Goal: Task Accomplishment & Management: Manage account settings

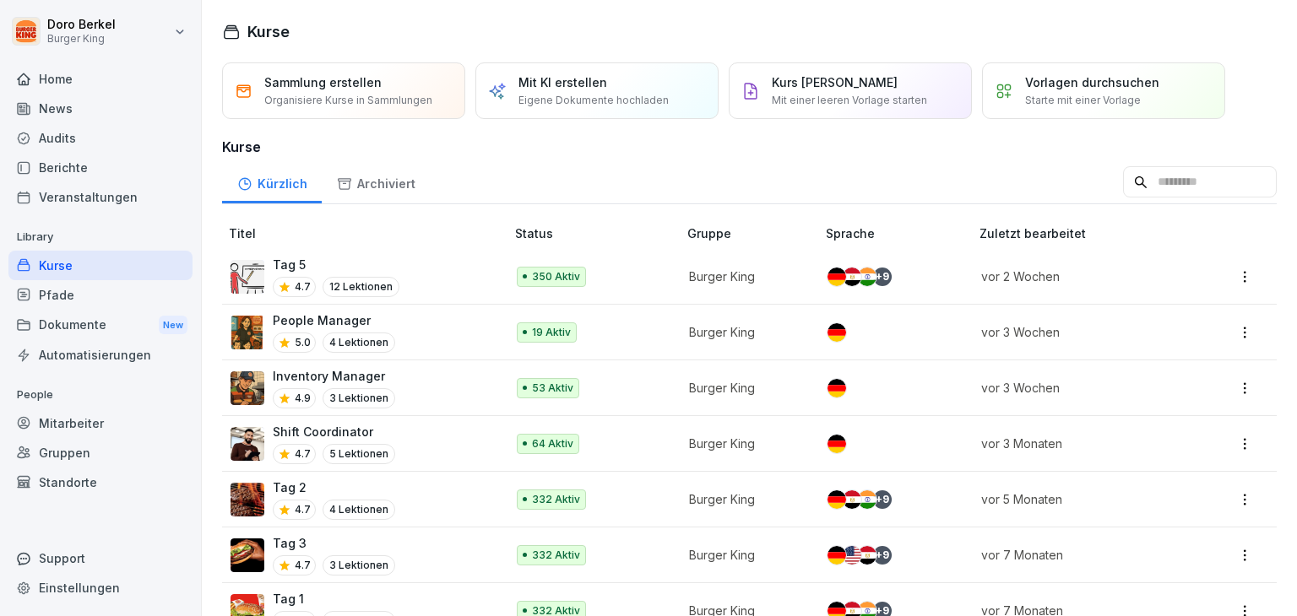
click at [79, 328] on div "Dokumente New" at bounding box center [100, 325] width 184 height 31
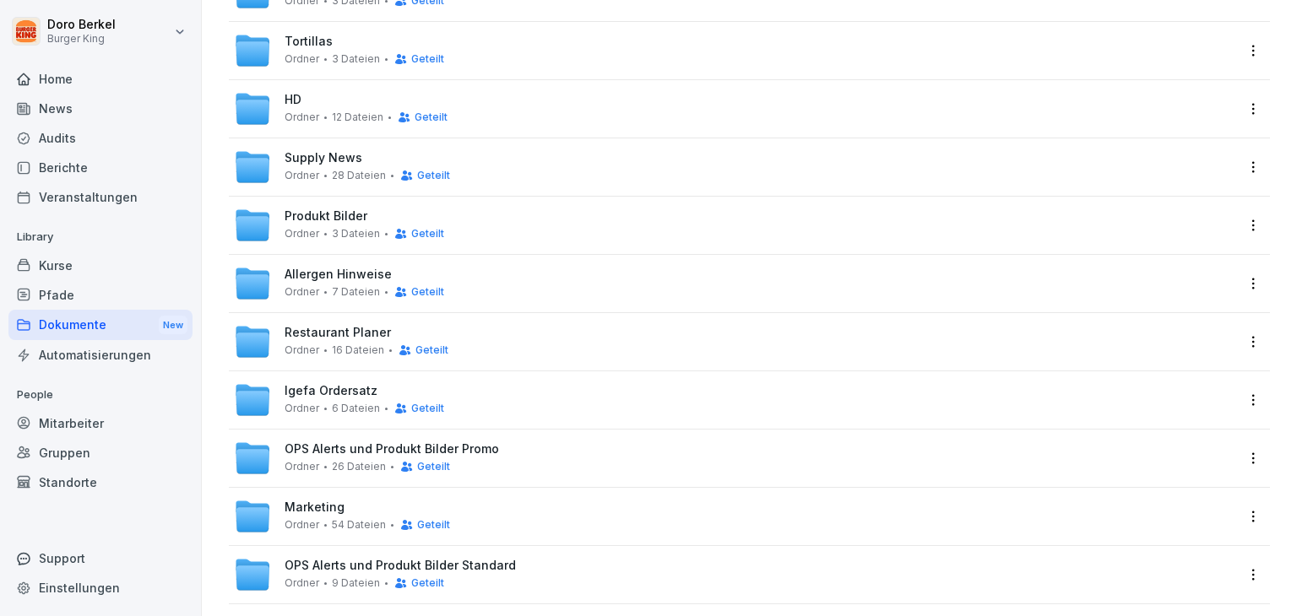
scroll to position [169, 0]
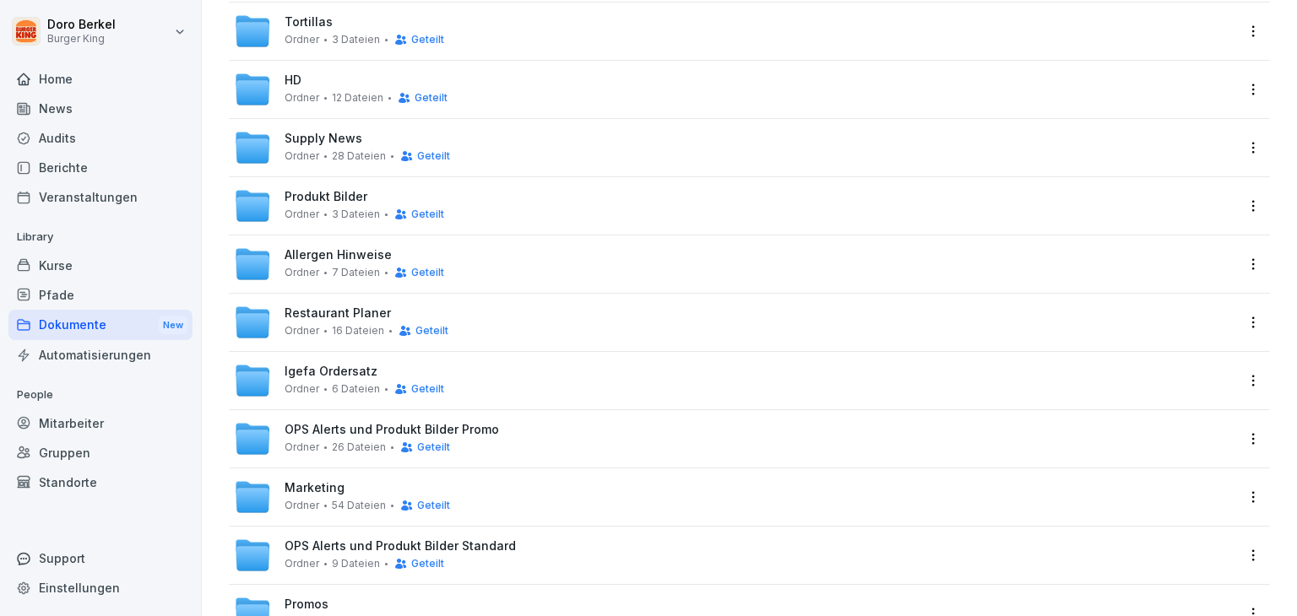
click at [315, 307] on span "Restaurant Planer" at bounding box center [338, 314] width 106 height 14
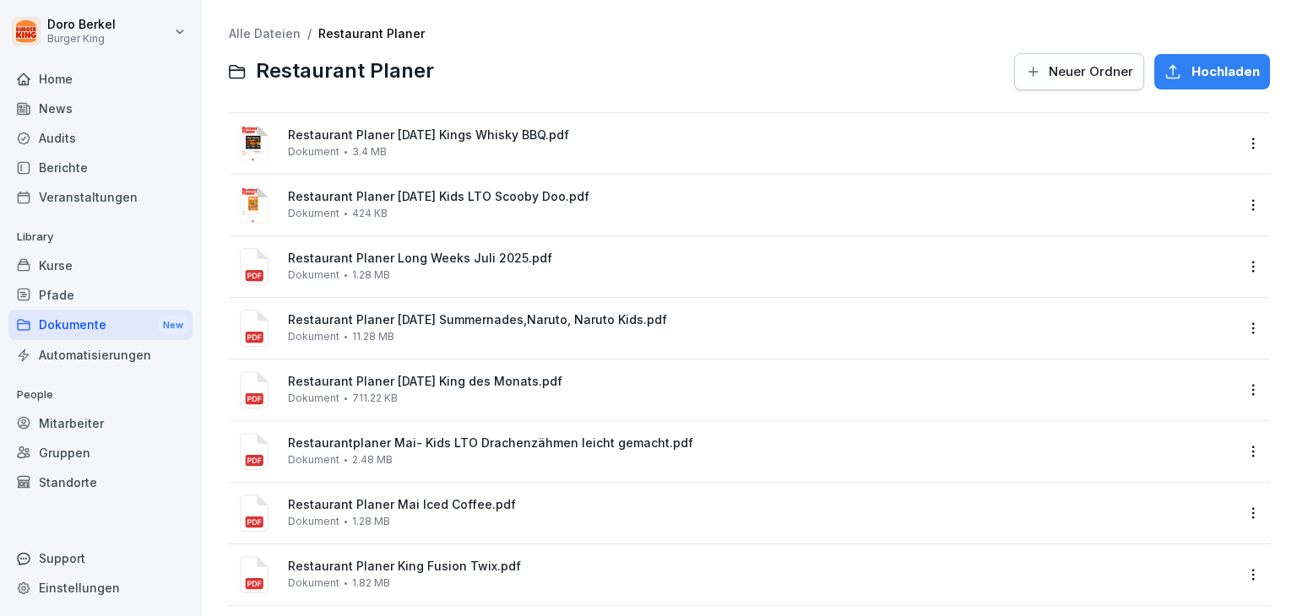
click at [369, 143] on div "Restaurant Planer [DATE] Kings Whisky BBQ.pdf Dokument 3.4 MB" at bounding box center [761, 143] width 947 height 30
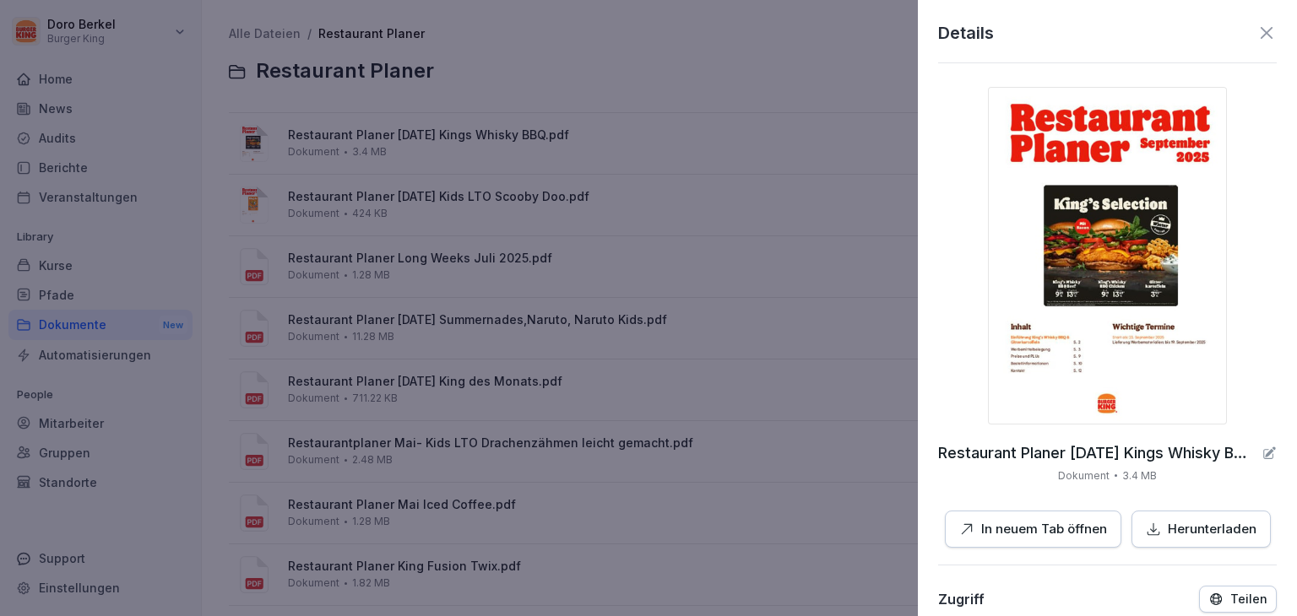
click at [1197, 539] on button "Herunterladen" at bounding box center [1201, 530] width 139 height 38
click at [1006, 532] on p "In neuem Tab öffnen" at bounding box center [1044, 529] width 126 height 19
click at [986, 529] on p "In neuem Tab öffnen" at bounding box center [1044, 529] width 126 height 19
click at [525, 88] on div at bounding box center [648, 308] width 1297 height 616
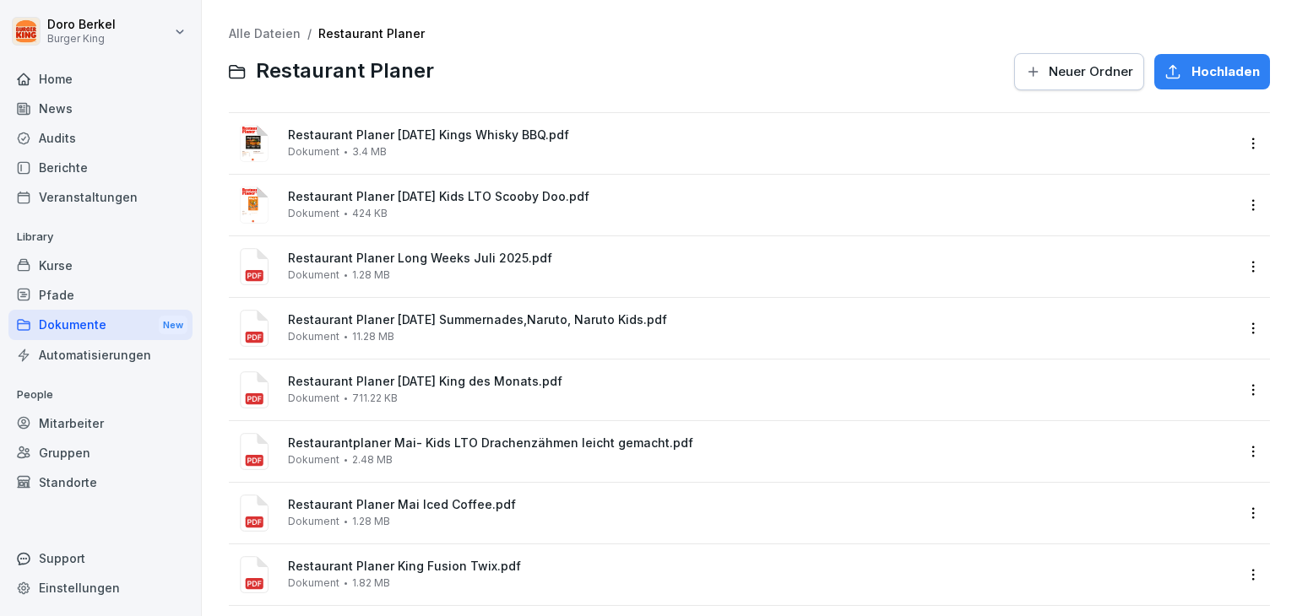
click at [261, 31] on link "Alle Dateien" at bounding box center [265, 33] width 72 height 14
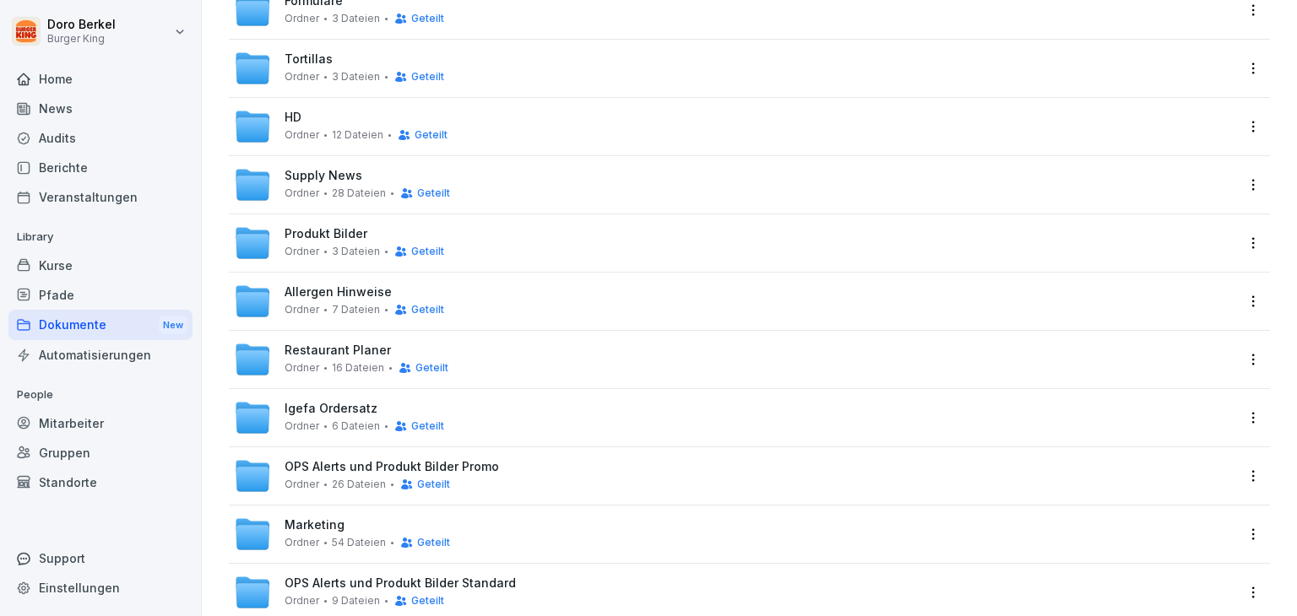
scroll to position [169, 0]
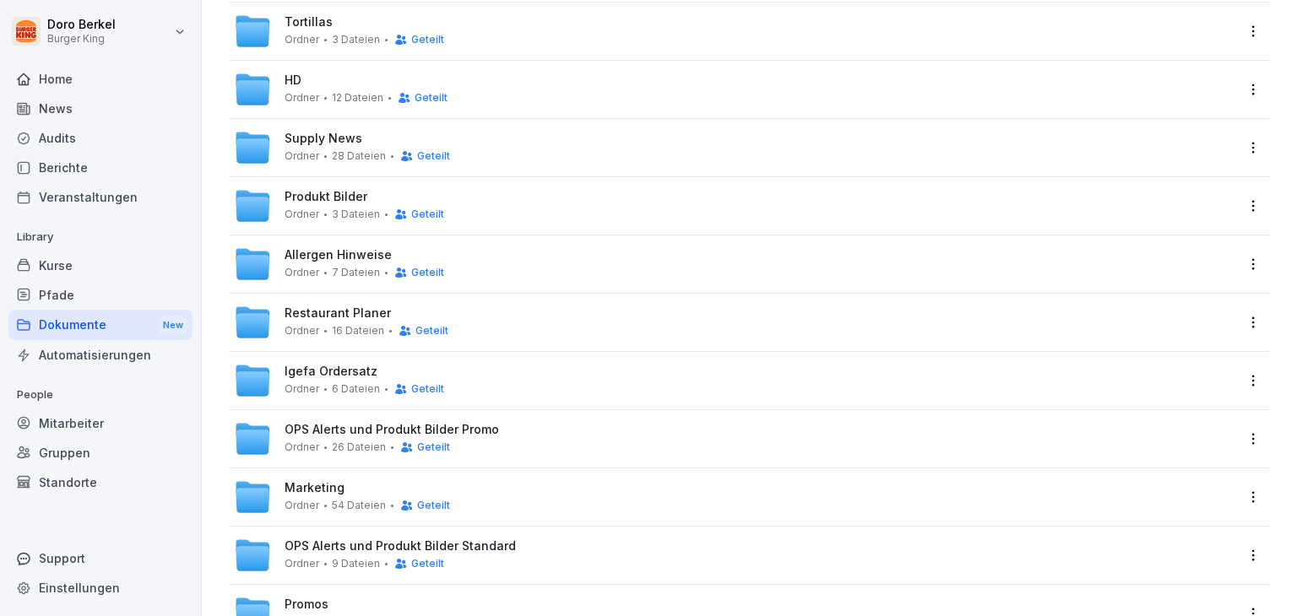
click at [345, 439] on div "OPS Alerts und Produkt Bilder Promo Ordner 26 Dateien Geteilt" at bounding box center [392, 438] width 214 height 31
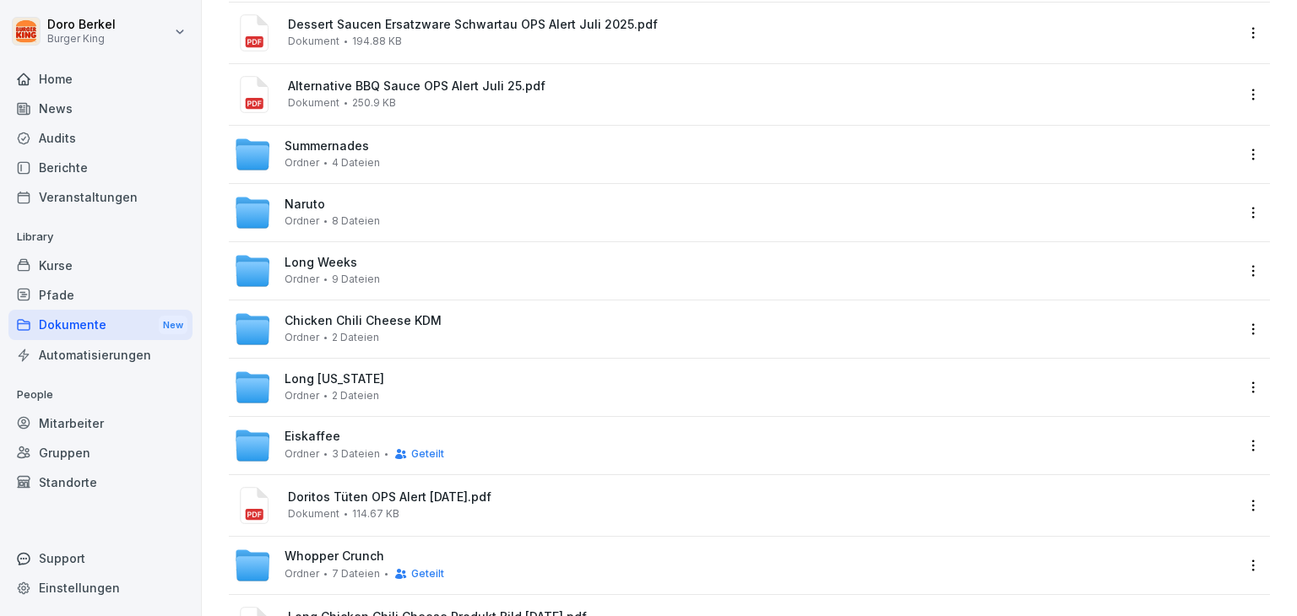
scroll to position [84, 0]
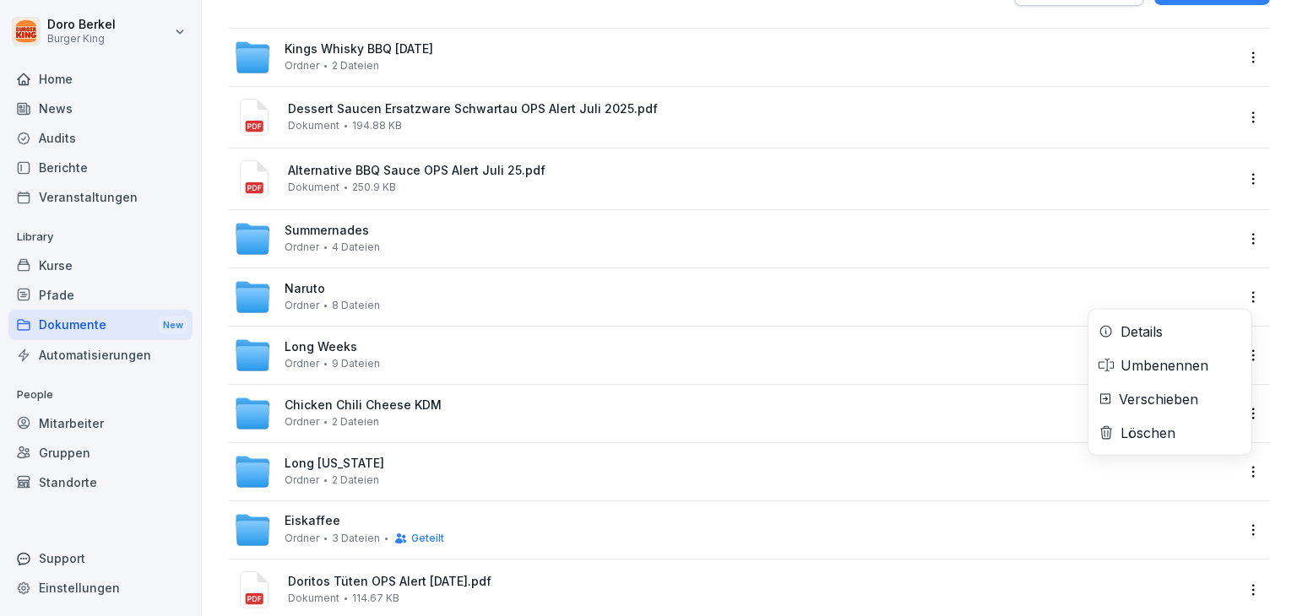
click at [1246, 300] on html "[PERSON_NAME] Burger King Home News Audits Berichte Veranstaltungen Library Kur…" at bounding box center [648, 308] width 1297 height 616
click at [1184, 401] on div "Verschieben" at bounding box center [1158, 399] width 79 height 20
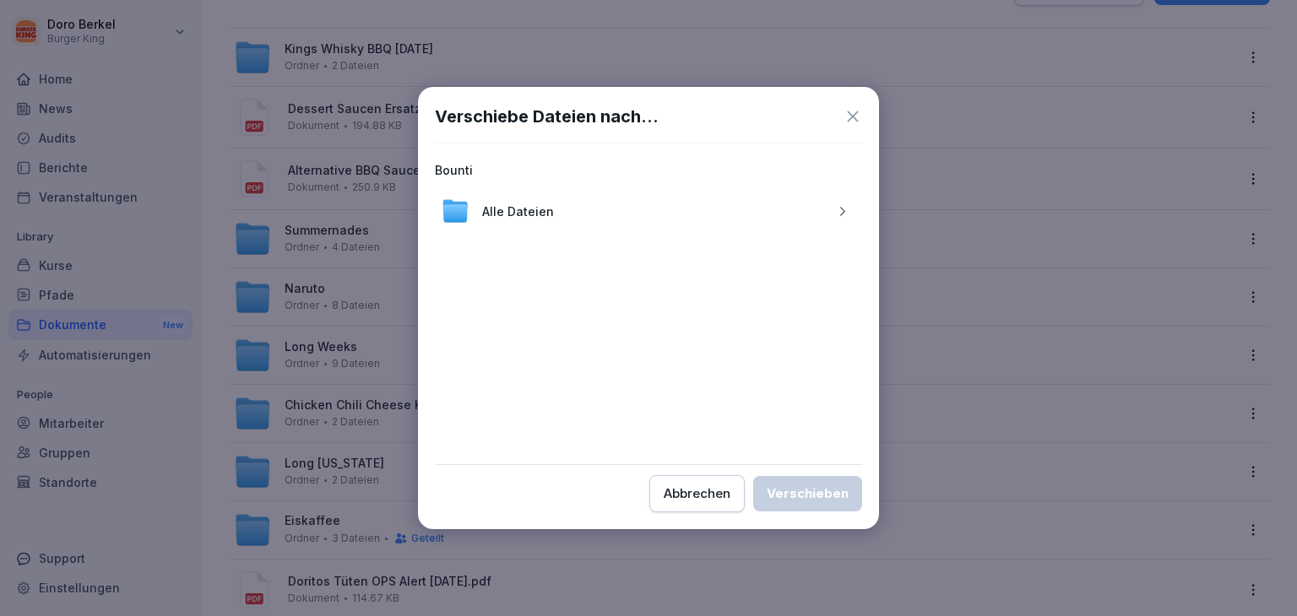
click at [848, 210] on icon "button" at bounding box center [842, 211] width 13 height 13
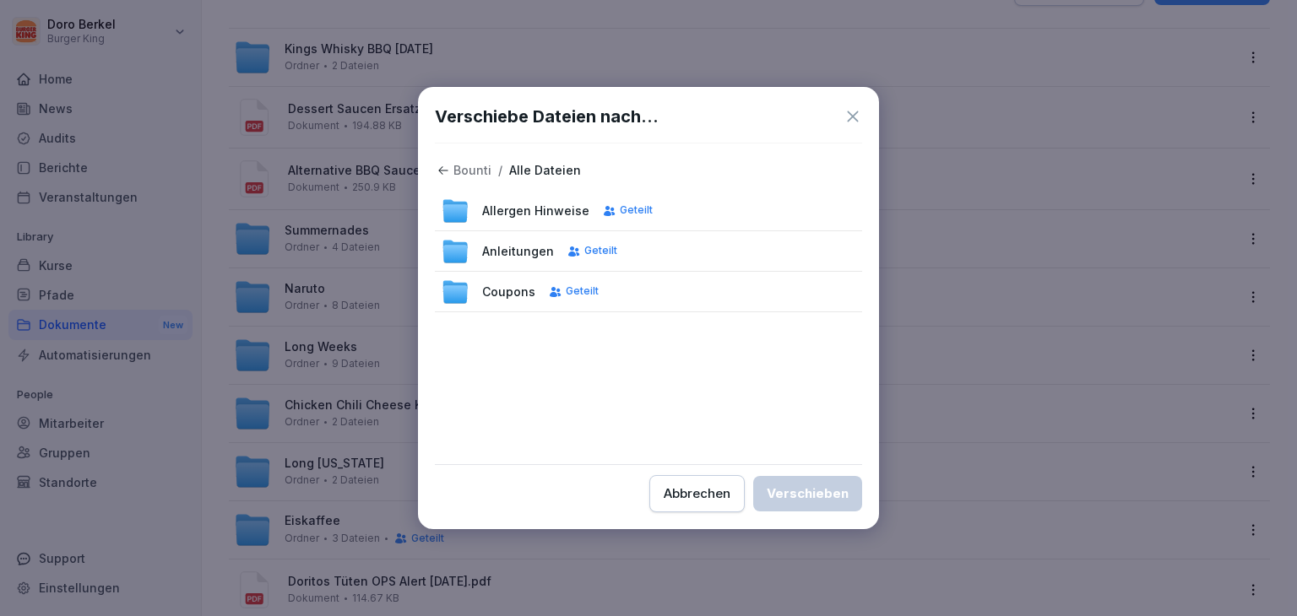
click at [697, 499] on div "Abbrechen" at bounding box center [697, 494] width 67 height 19
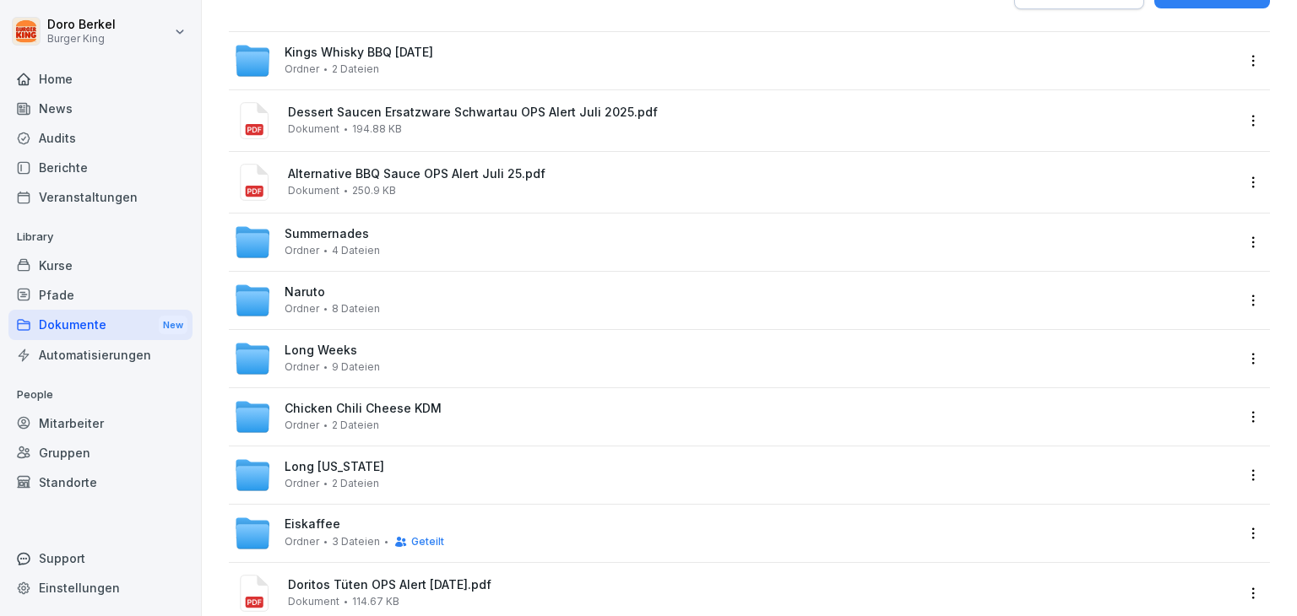
scroll to position [0, 0]
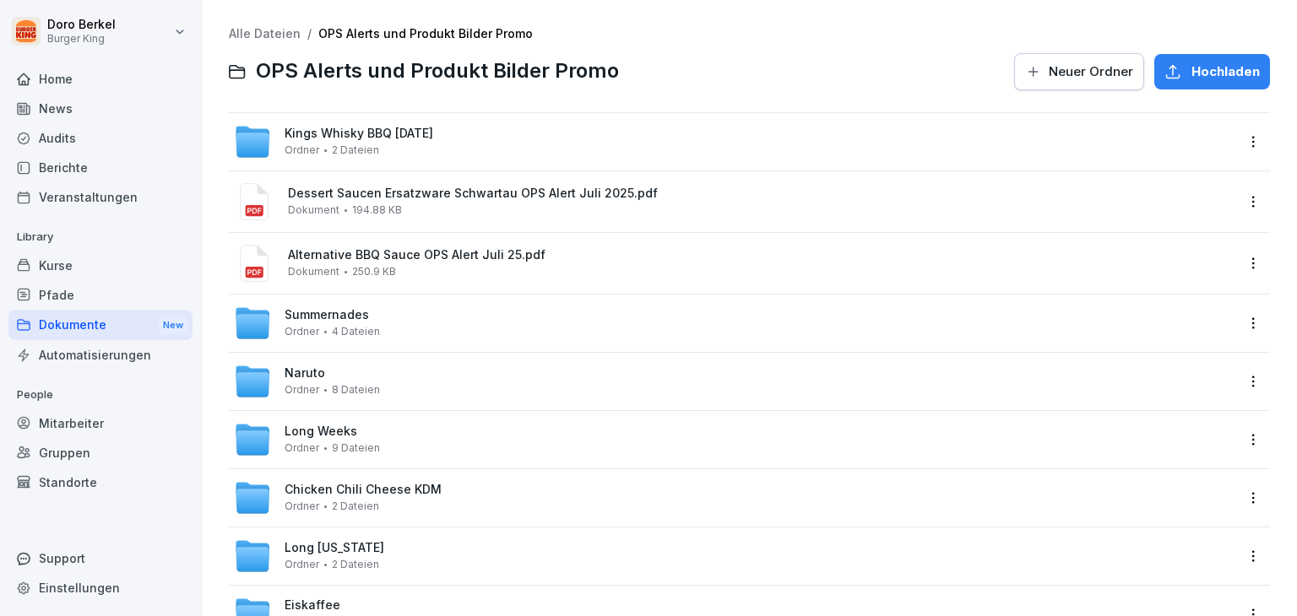
click at [1068, 78] on div at bounding box center [1158, 75] width 236 height 135
click at [1061, 75] on div at bounding box center [1158, 75] width 236 height 135
click at [1049, 67] on span "Neuer Ordner" at bounding box center [1091, 71] width 84 height 19
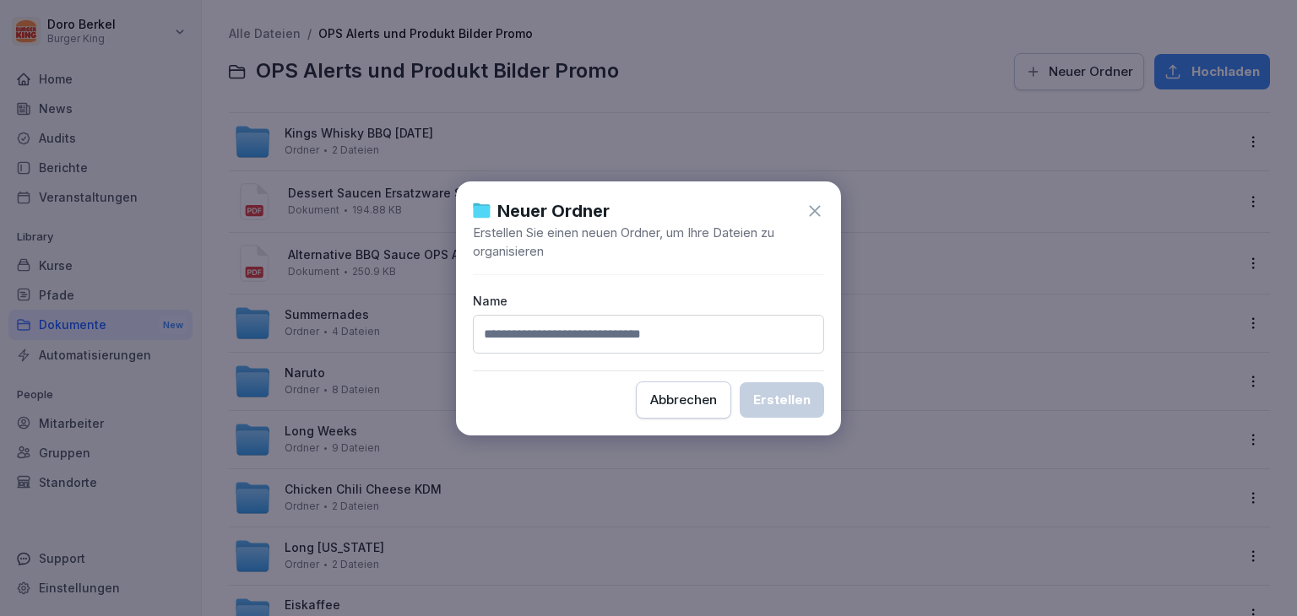
type input "*"
type input "***"
click at [806, 408] on div "Erstellen" at bounding box center [781, 400] width 57 height 19
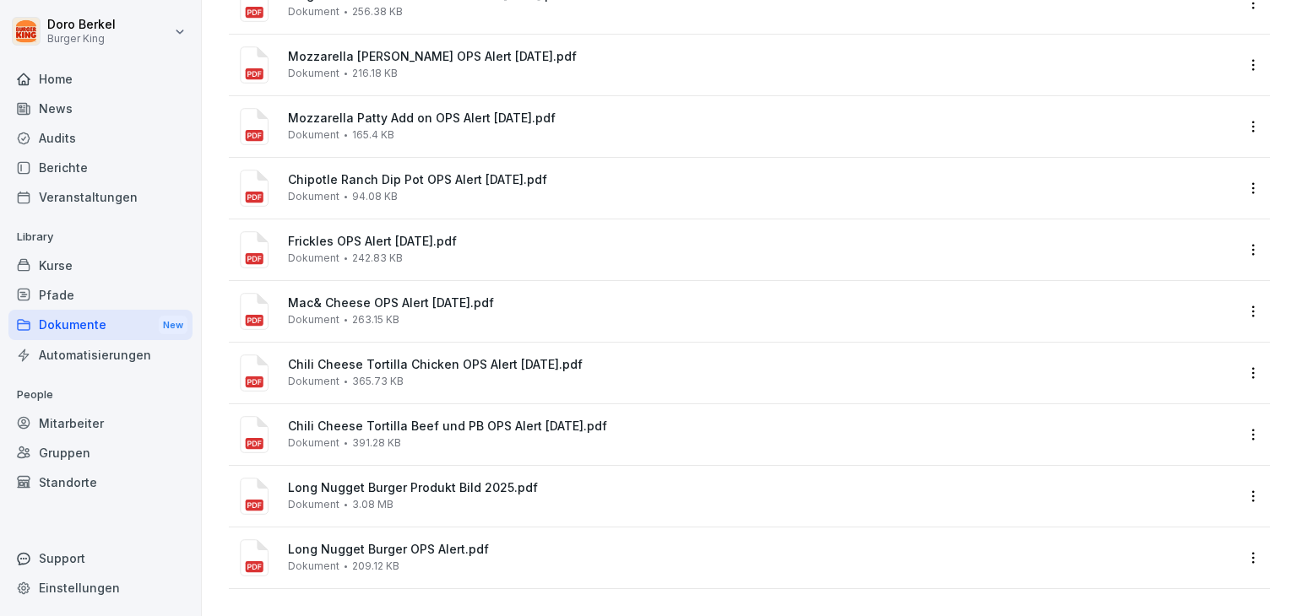
scroll to position [1578, 0]
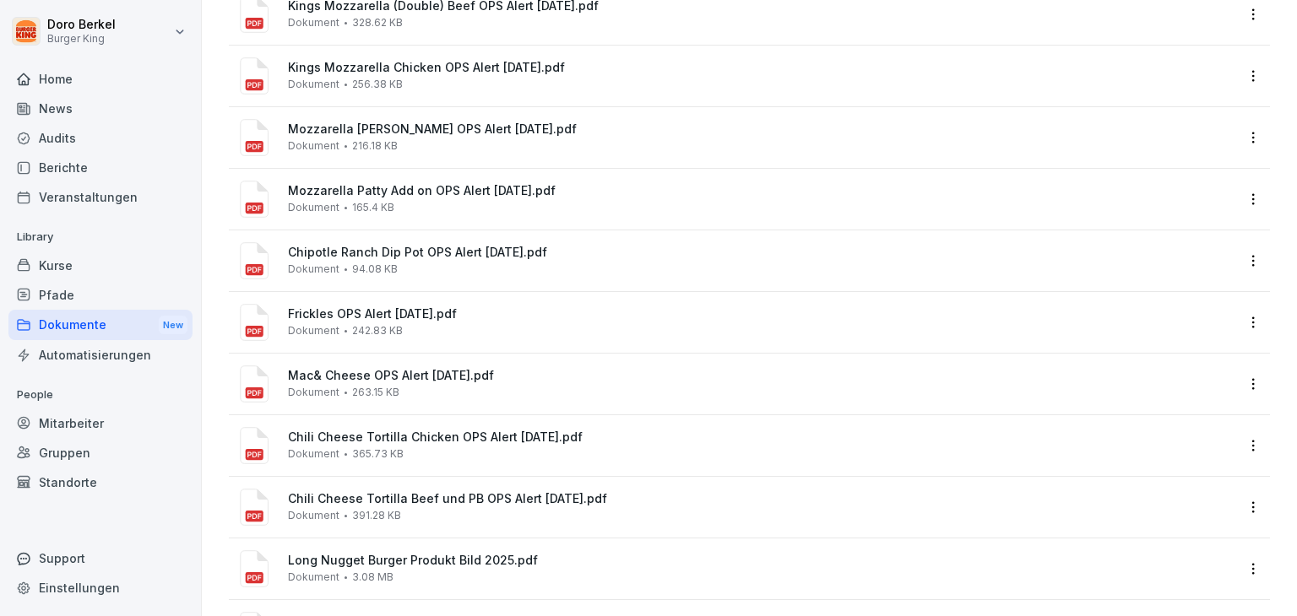
click at [537, 384] on div "Mac& Cheese OPS Alert [DATE].pdf Dokument 263.15 KB" at bounding box center [761, 384] width 947 height 30
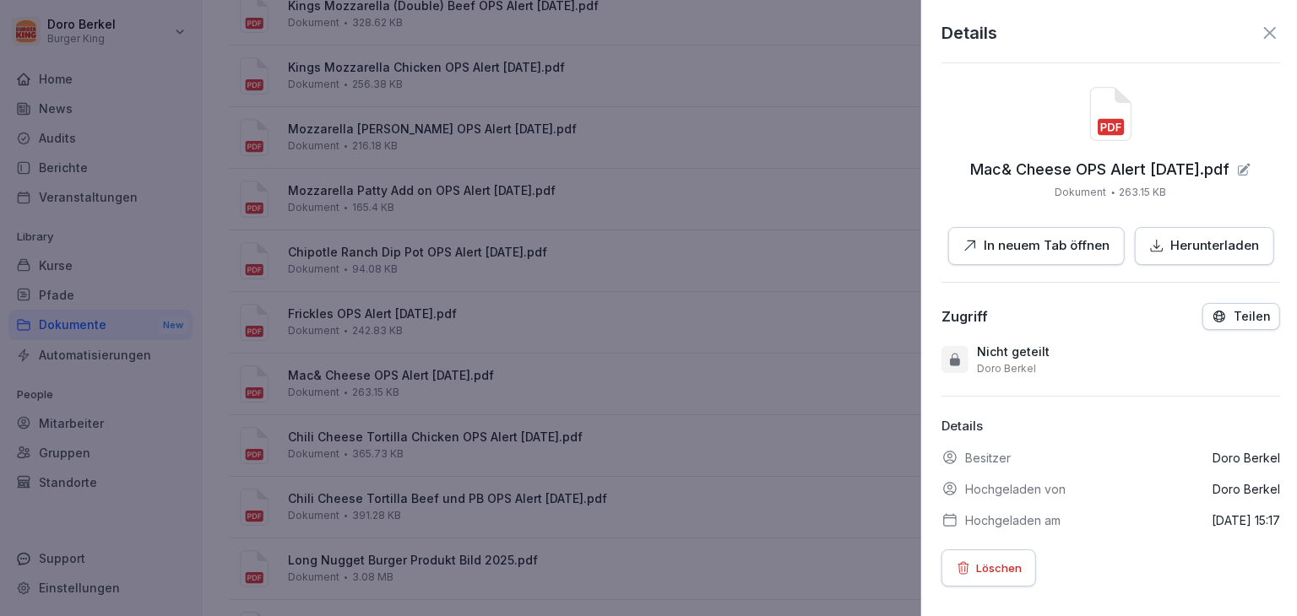
click at [811, 353] on div at bounding box center [648, 308] width 1297 height 616
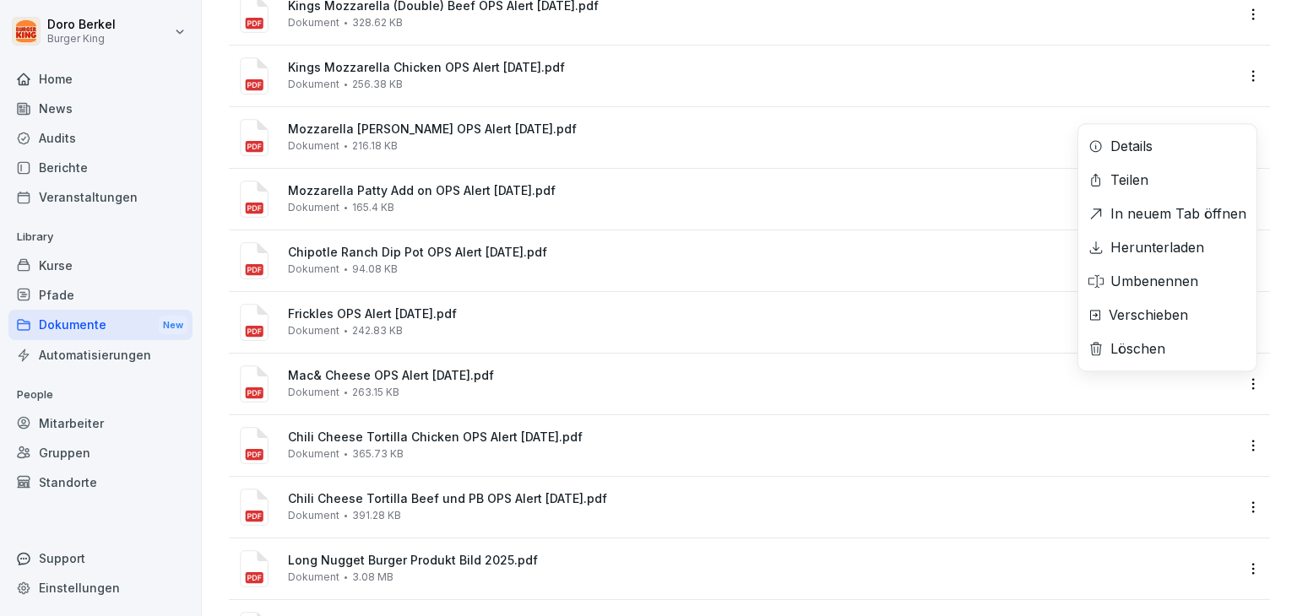
click at [1246, 388] on html "[PERSON_NAME] Burger King Home News Audits Berichte Veranstaltungen Library Kur…" at bounding box center [648, 308] width 1297 height 616
click at [1181, 316] on div "Verschieben" at bounding box center [1148, 315] width 79 height 20
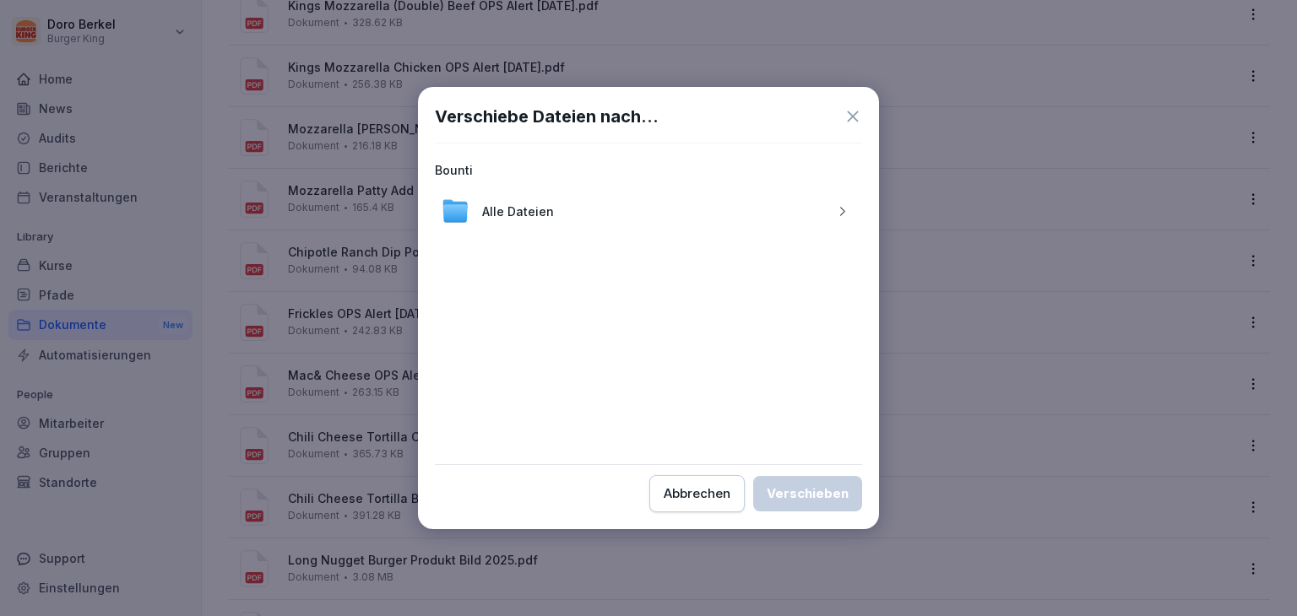
click at [848, 214] on icon "button" at bounding box center [842, 211] width 13 height 13
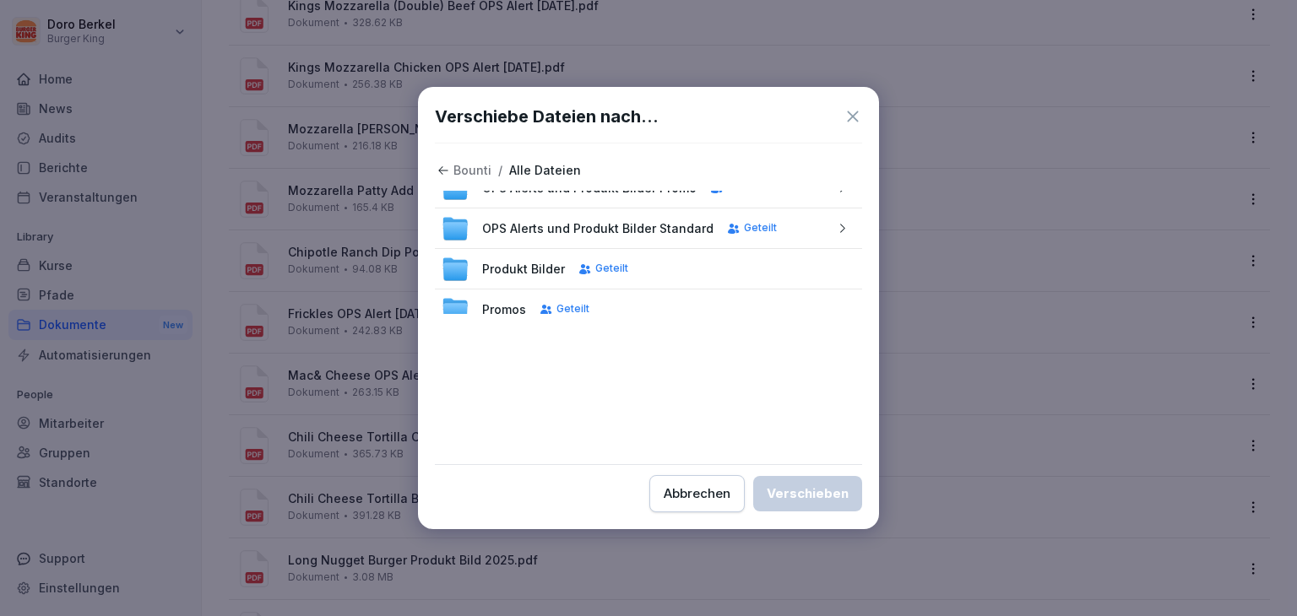
scroll to position [377, 0]
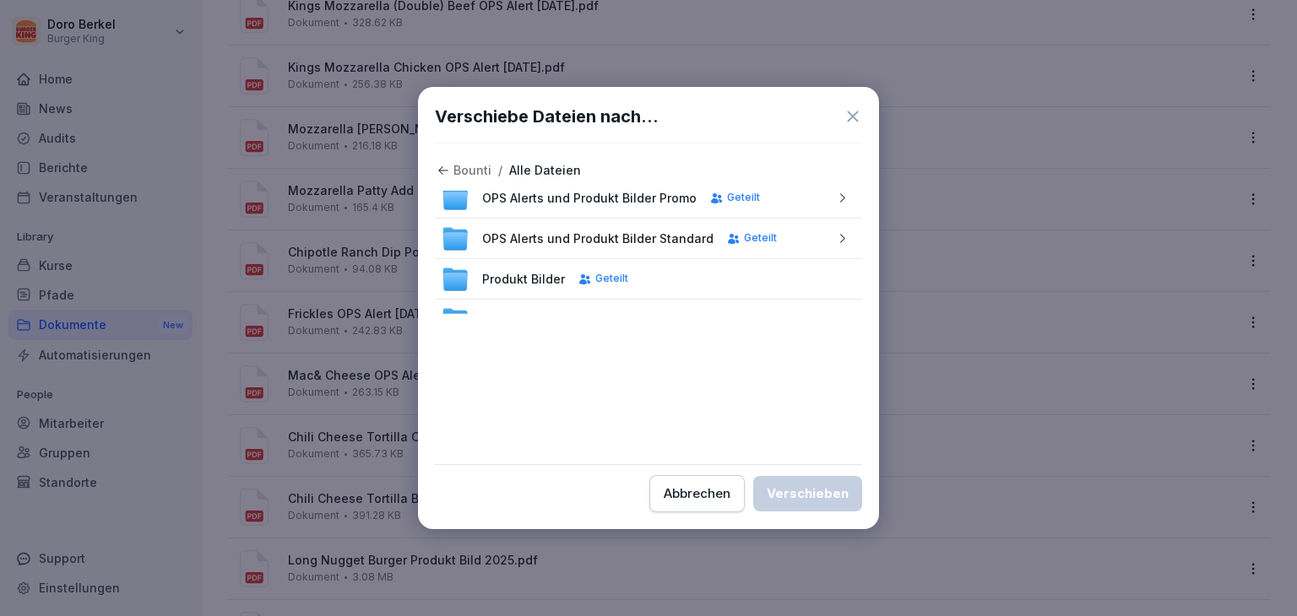
click at [617, 193] on span "OPS Alerts und Produkt Bilder Promo" at bounding box center [589, 198] width 214 height 18
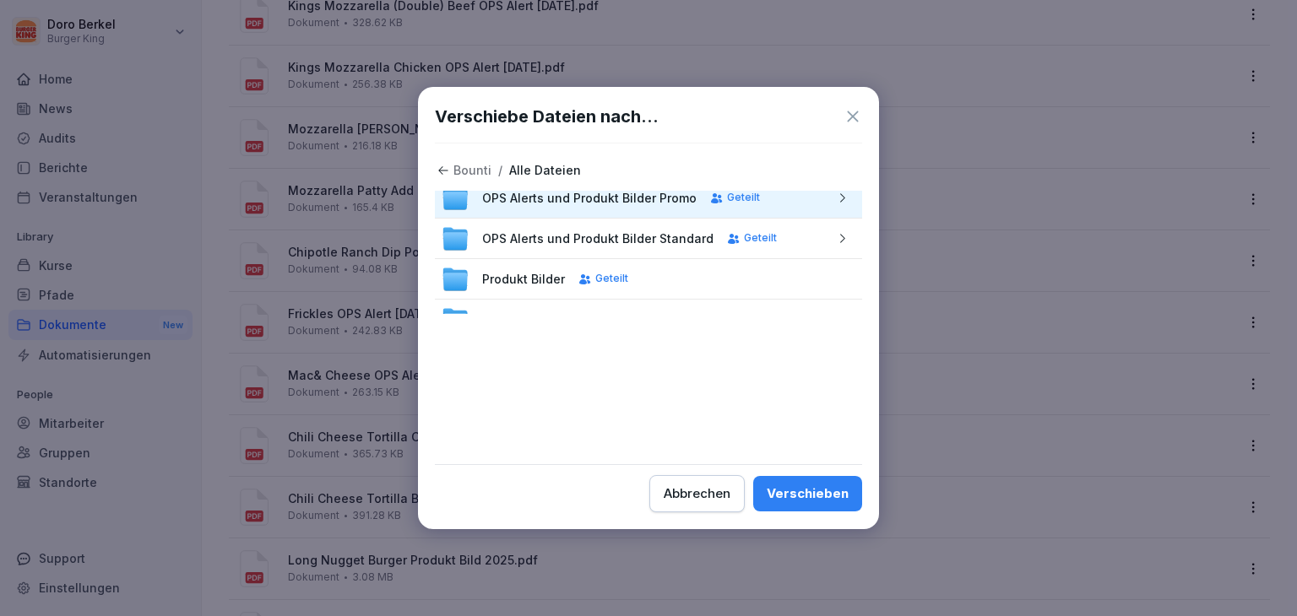
click at [840, 200] on icon "button" at bounding box center [842, 197] width 5 height 8
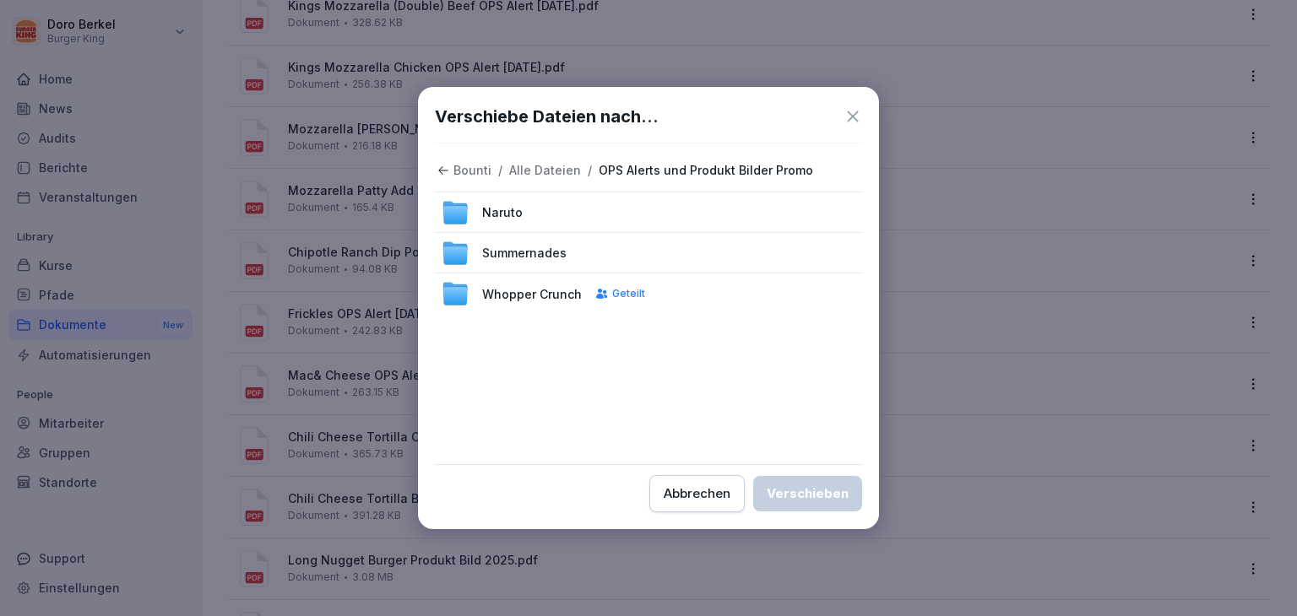
scroll to position [0, 0]
click at [610, 203] on div "Alt" at bounding box center [648, 211] width 427 height 41
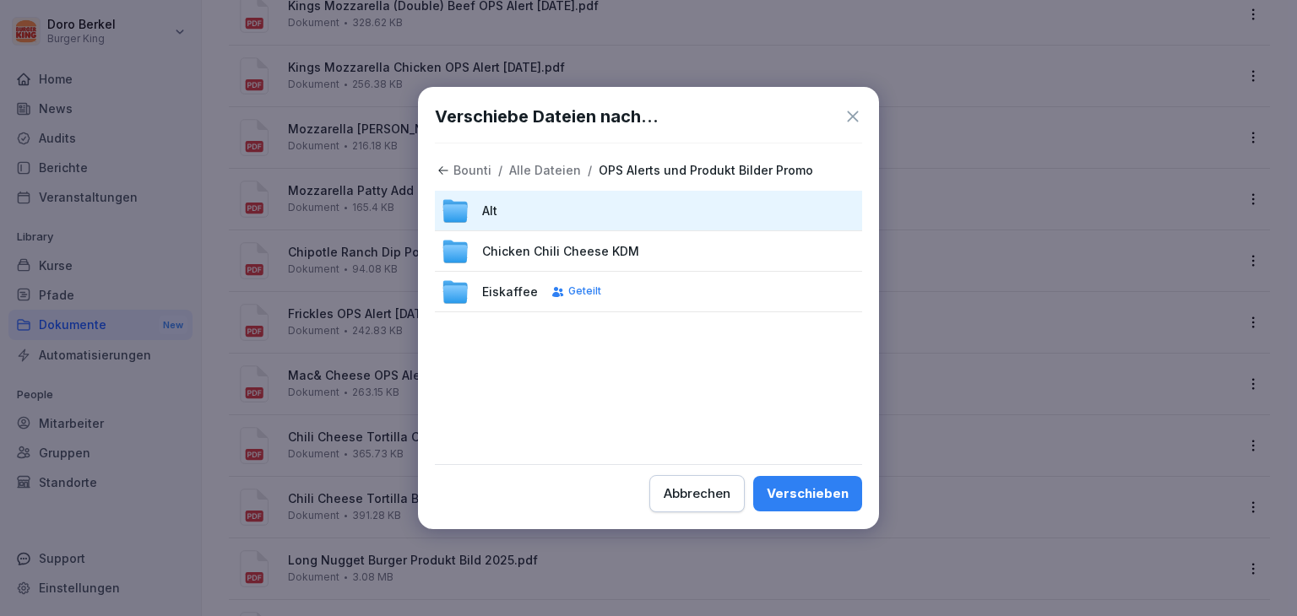
click at [822, 502] on div "Verschieben" at bounding box center [808, 494] width 82 height 19
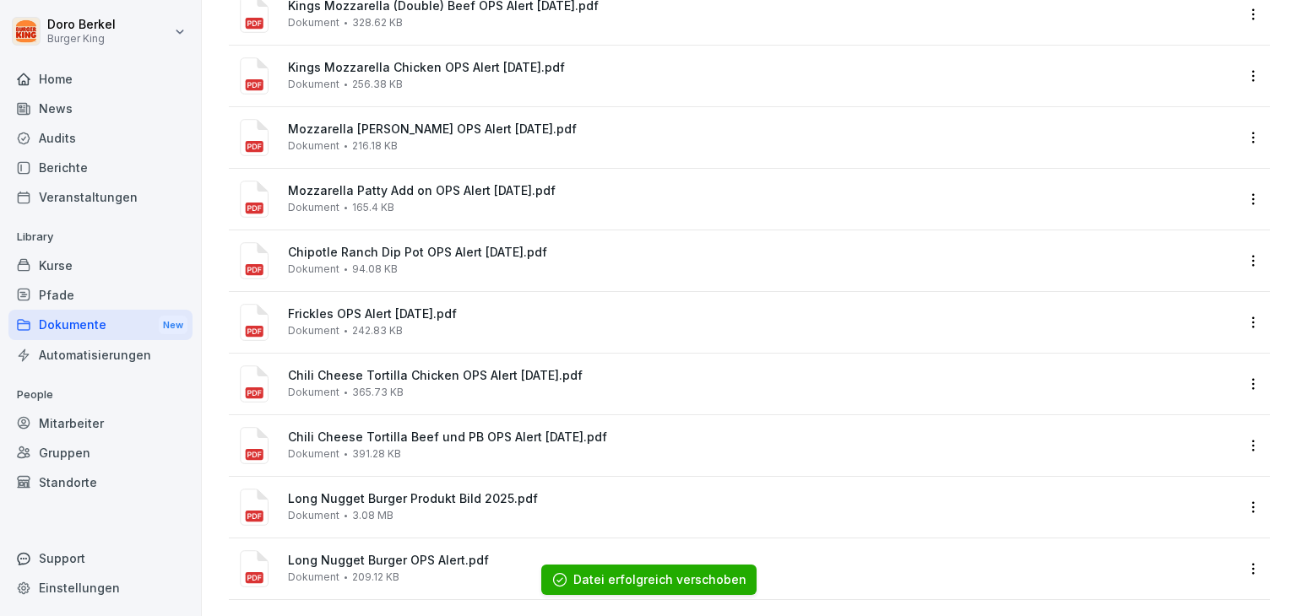
click at [1241, 326] on html "[PERSON_NAME] Burger King Home News Audits Berichte Veranstaltungen Library Kur…" at bounding box center [648, 308] width 1297 height 616
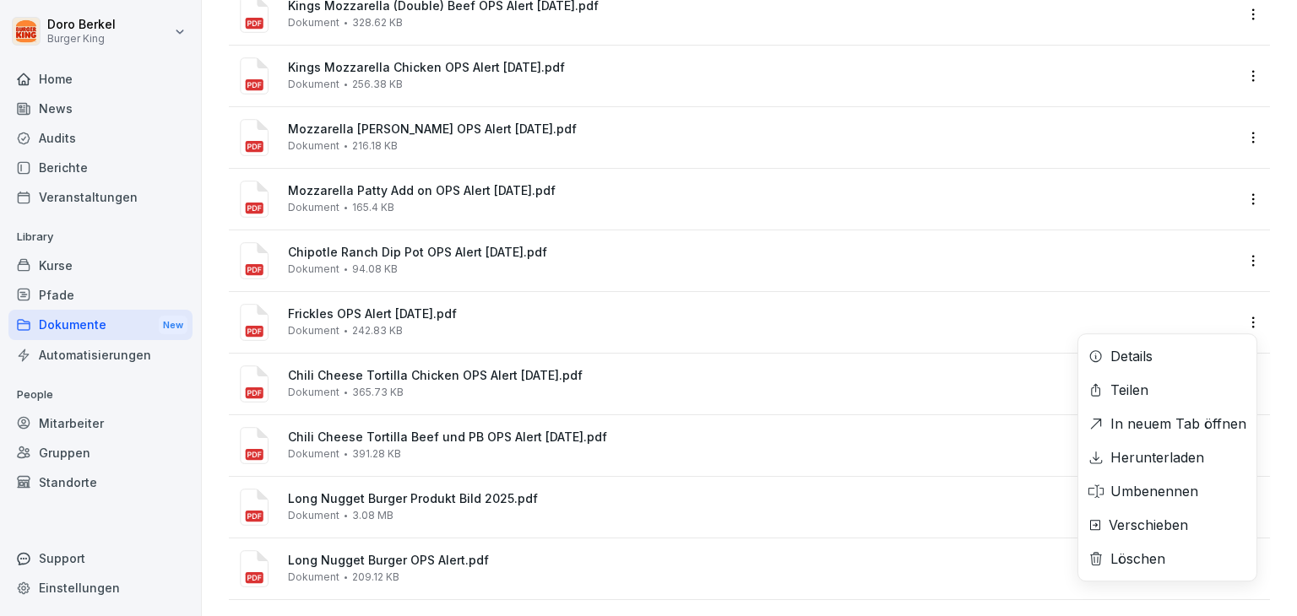
click at [1144, 532] on div "Verschieben" at bounding box center [1148, 525] width 79 height 20
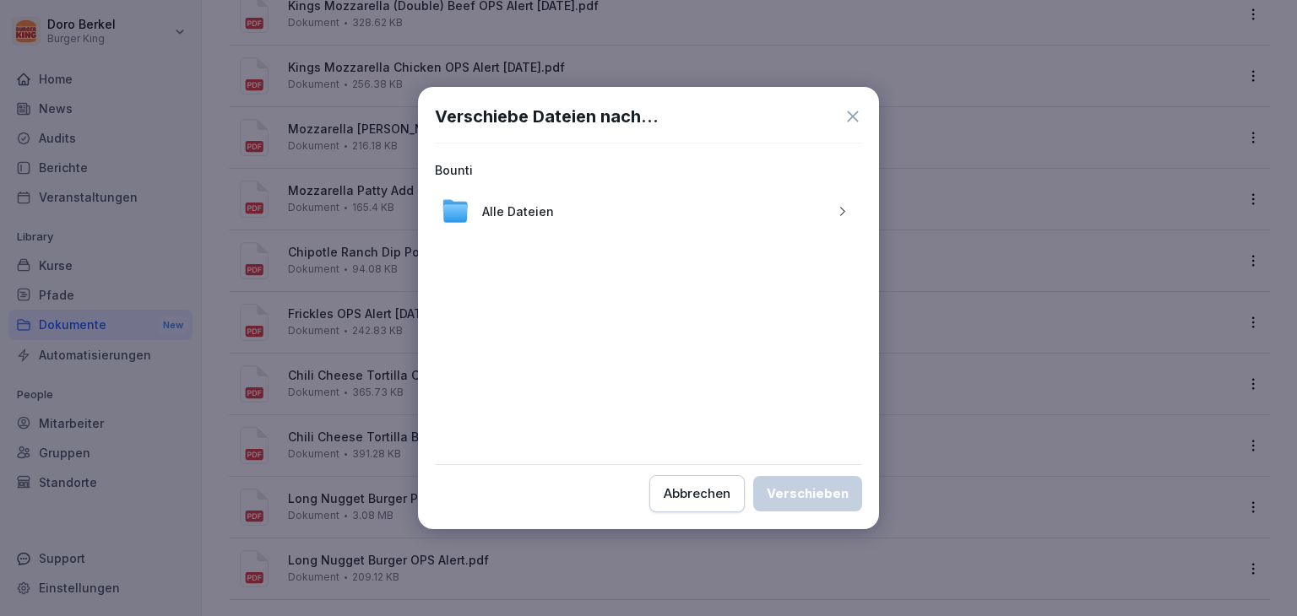
click at [846, 207] on icon "button" at bounding box center [842, 211] width 13 height 13
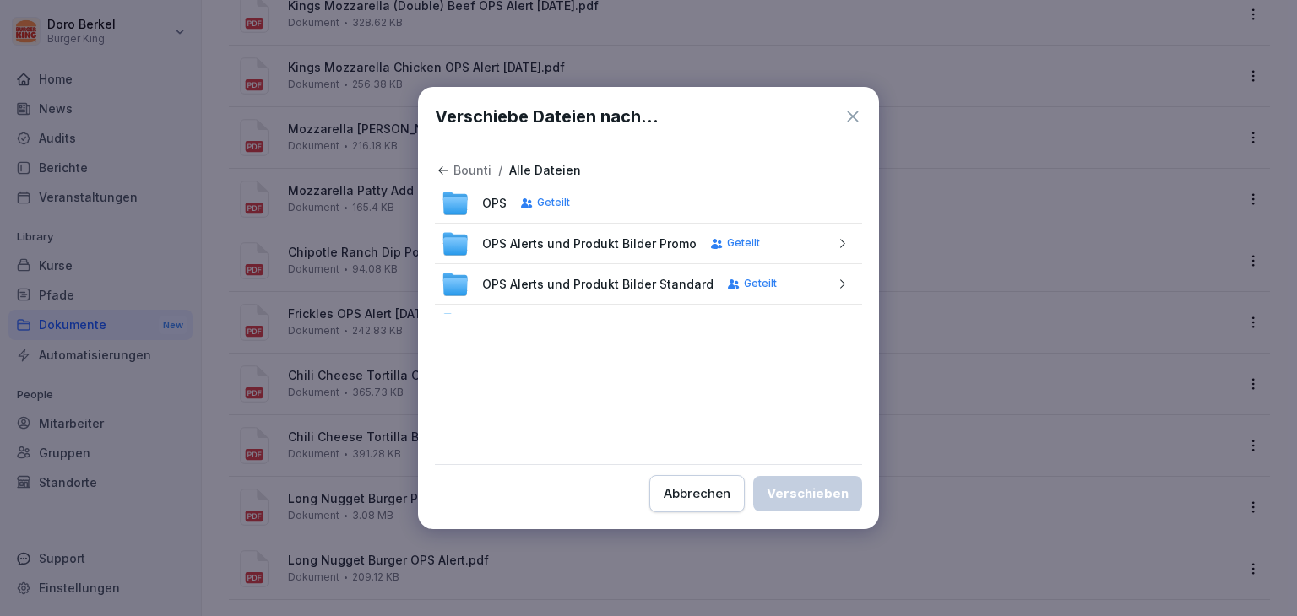
scroll to position [347, 0]
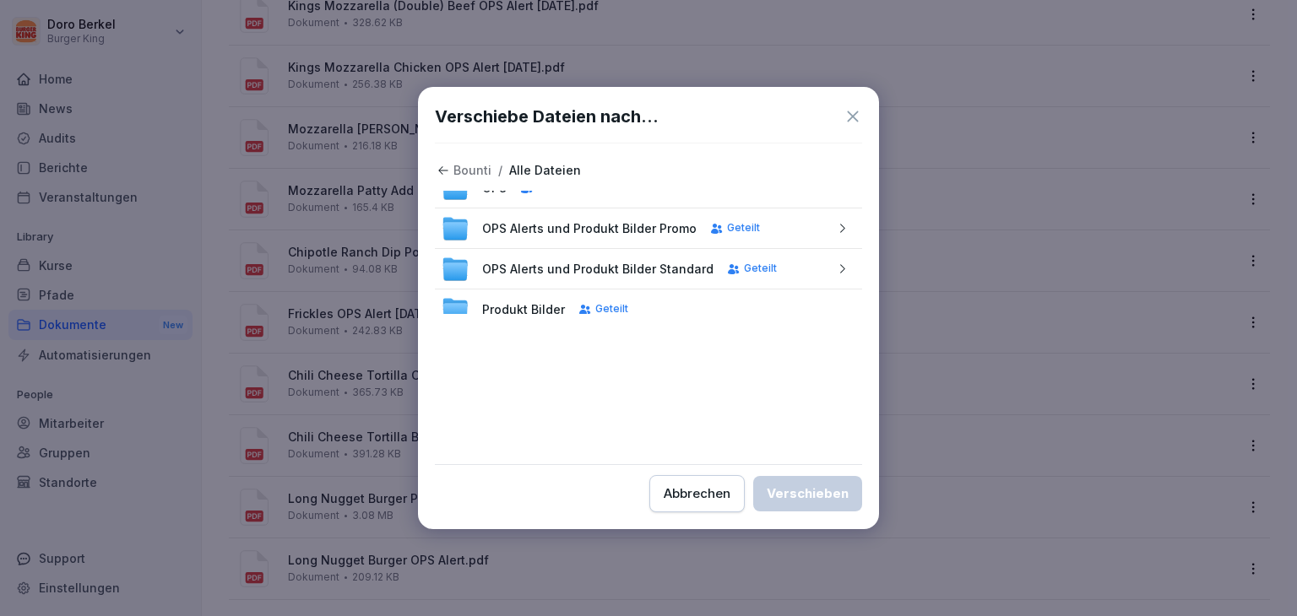
click at [836, 229] on icon "button" at bounding box center [842, 228] width 13 height 13
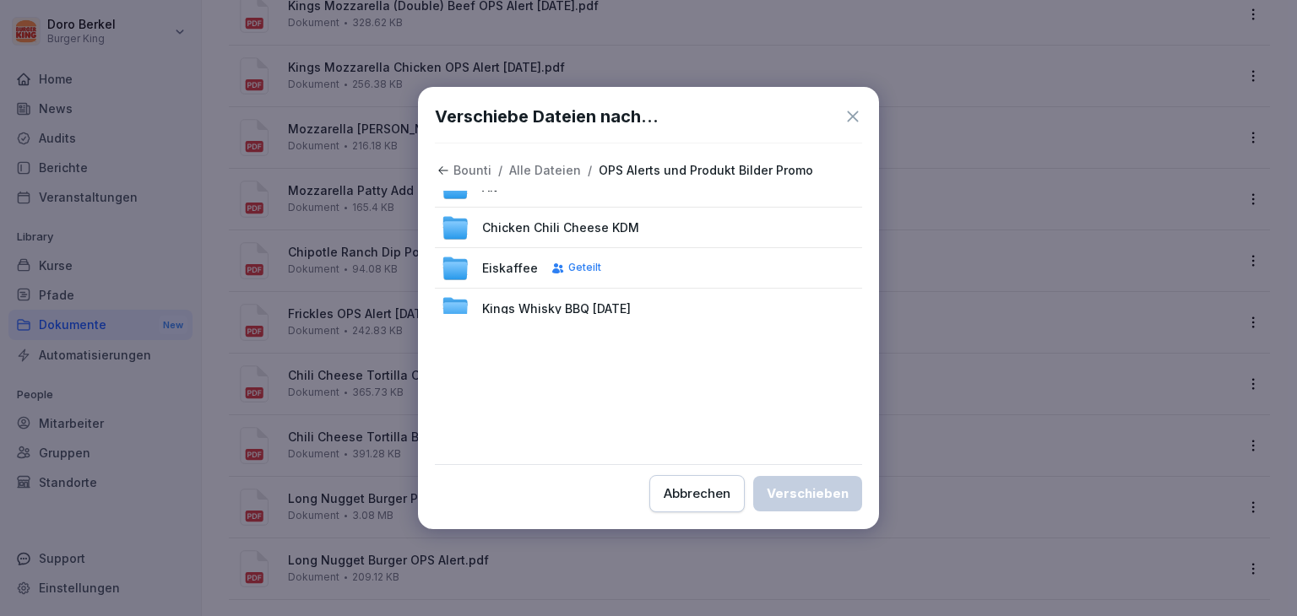
scroll to position [0, 0]
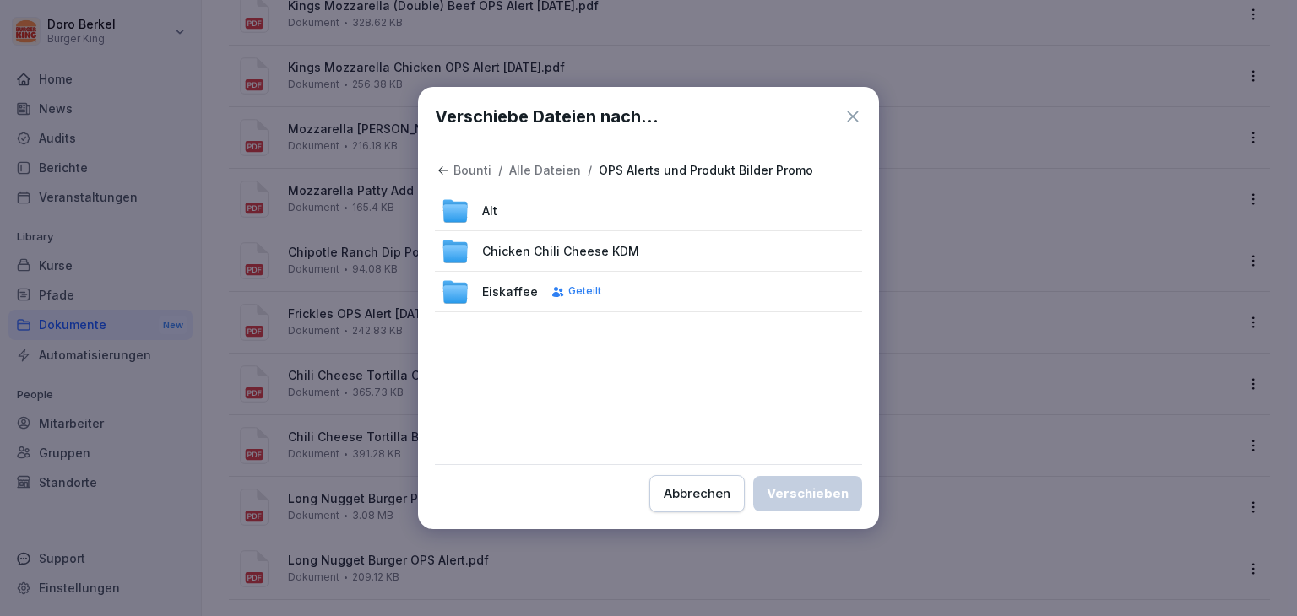
click at [697, 217] on div "Alt" at bounding box center [648, 211] width 427 height 41
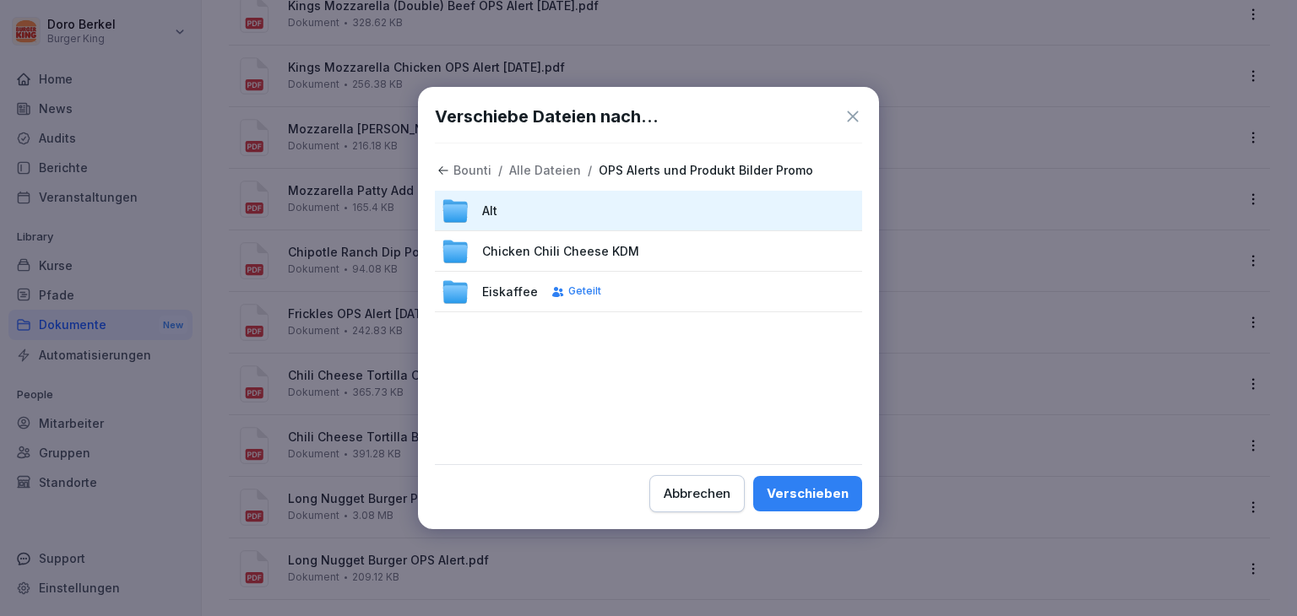
click at [798, 485] on div "Verschieben" at bounding box center [808, 494] width 82 height 19
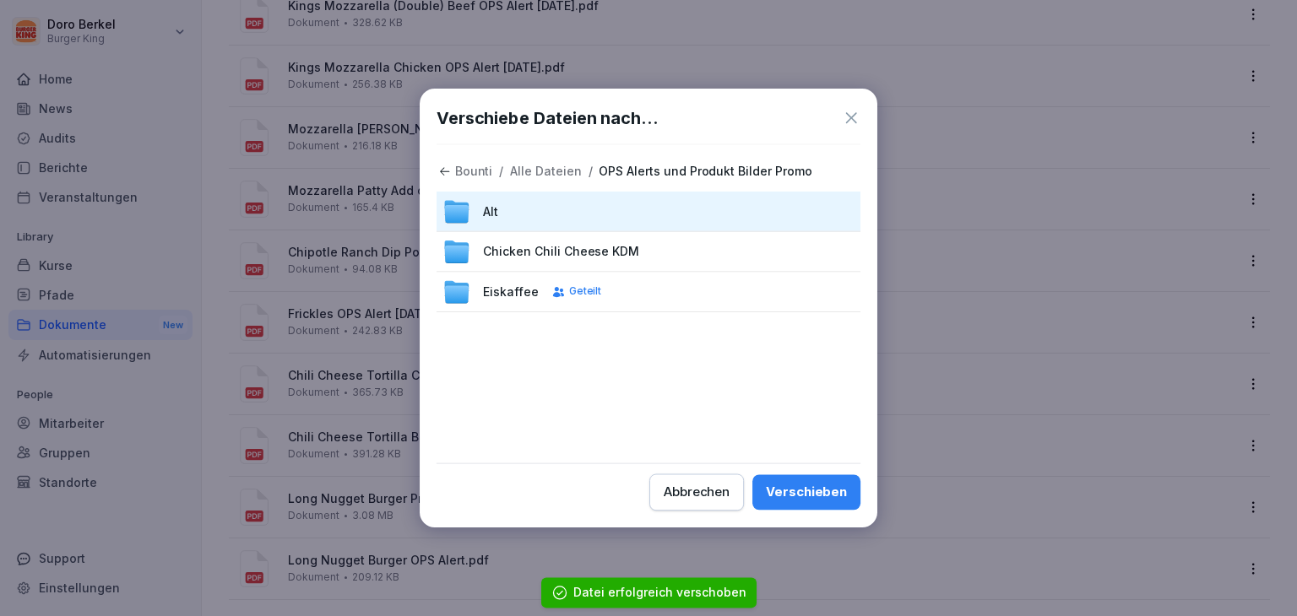
scroll to position [1540, 0]
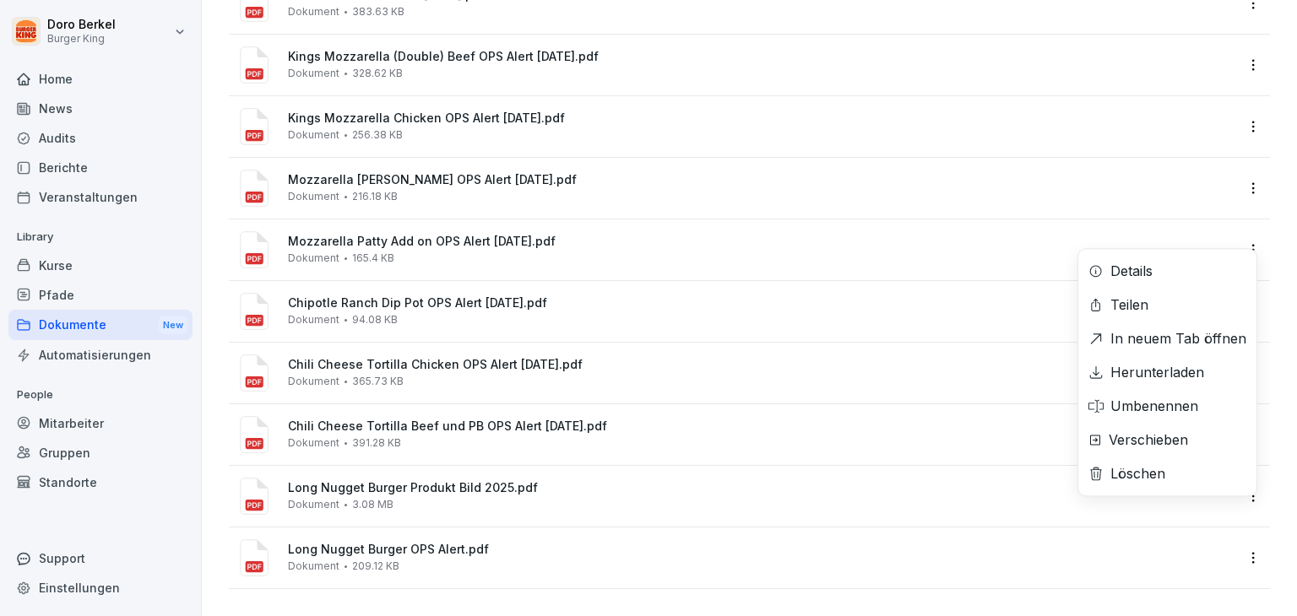
click at [1240, 241] on html "[PERSON_NAME] Burger King Home News Audits Berichte Veranstaltungen Library Kur…" at bounding box center [648, 308] width 1297 height 616
click at [1152, 437] on div "Verschieben" at bounding box center [1148, 440] width 79 height 20
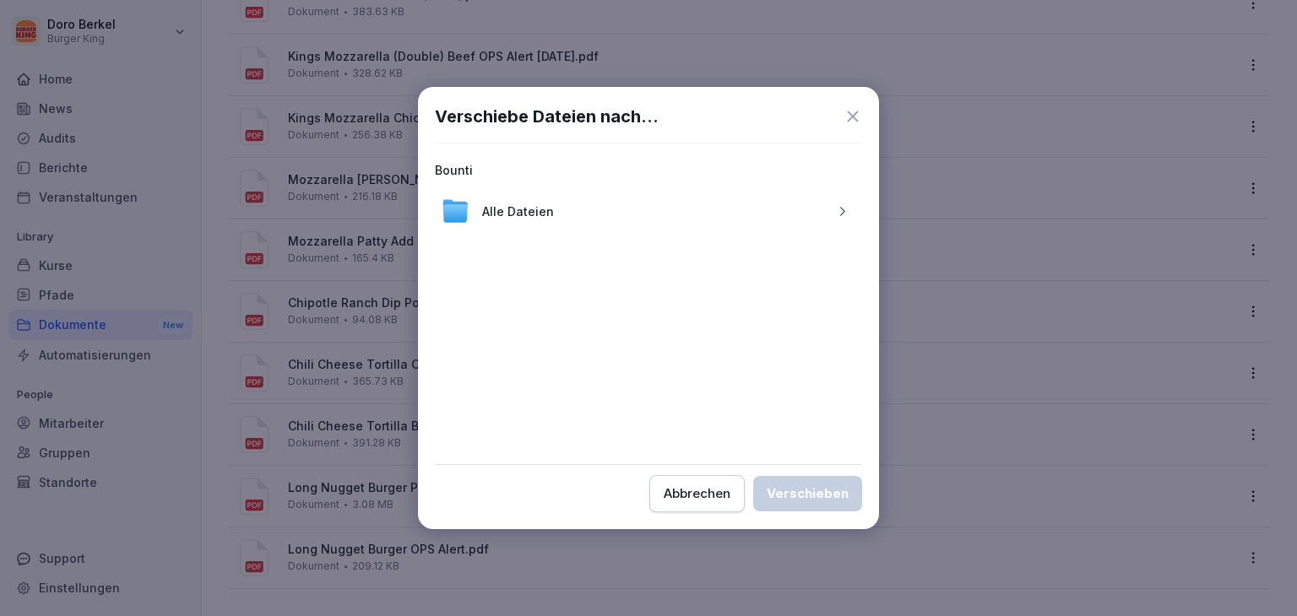
click at [841, 214] on icon "button" at bounding box center [842, 211] width 5 height 8
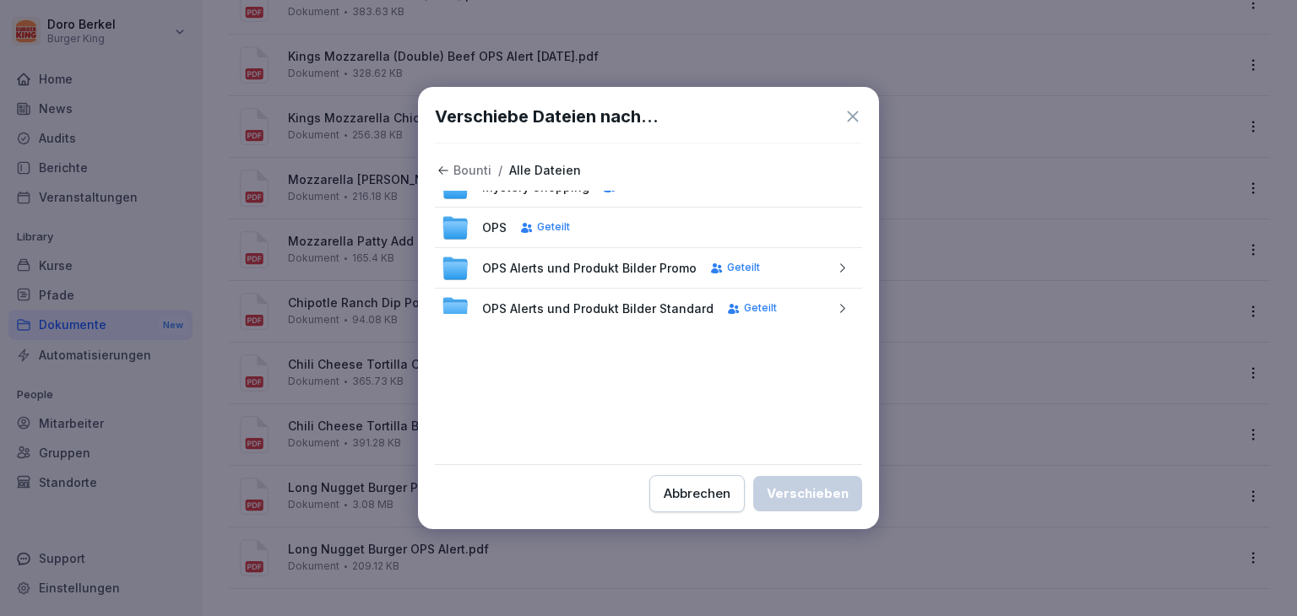
scroll to position [332, 0]
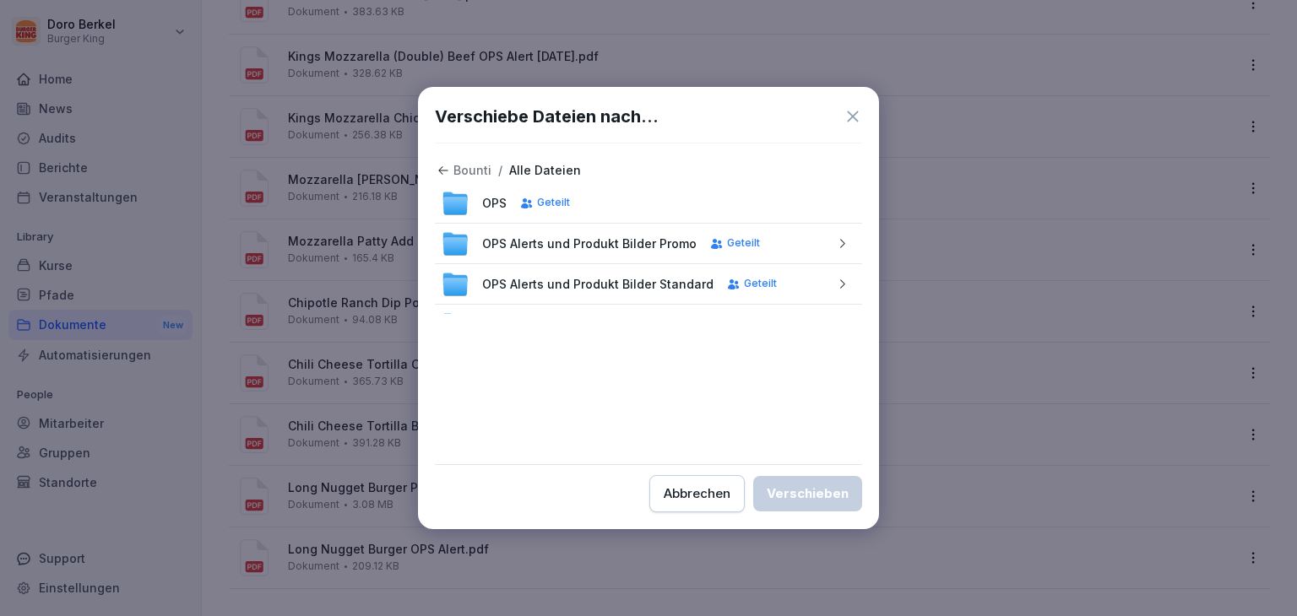
click at [836, 246] on icon "button" at bounding box center [842, 243] width 13 height 13
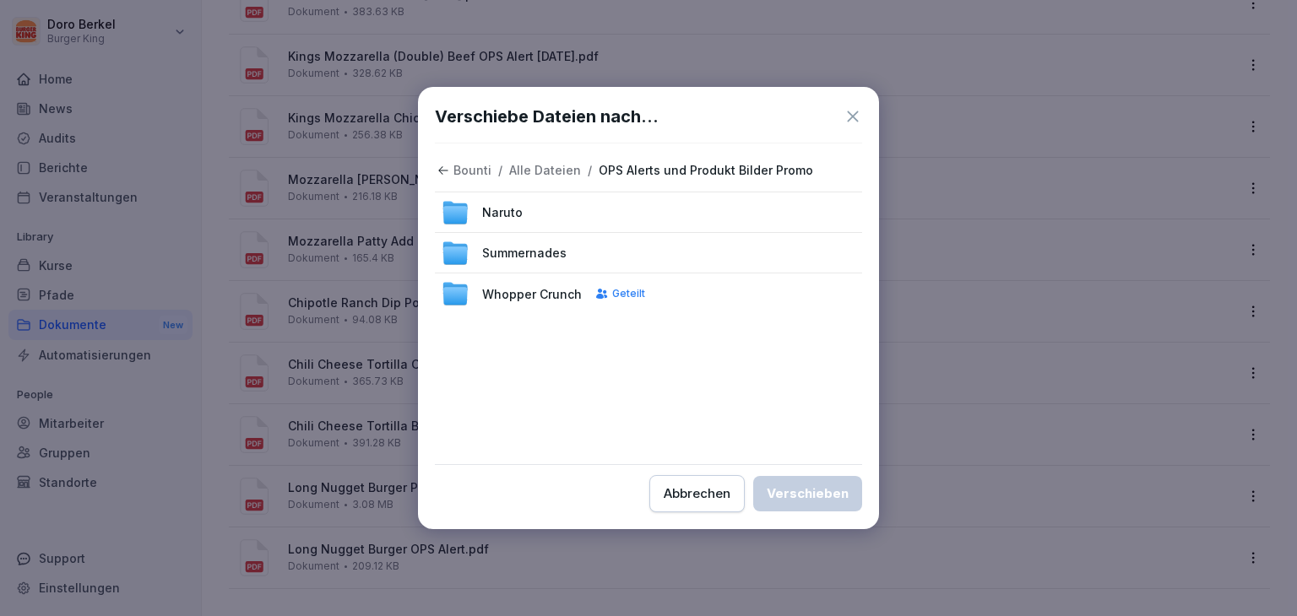
scroll to position [0, 0]
click at [682, 220] on div "Alt" at bounding box center [648, 211] width 427 height 41
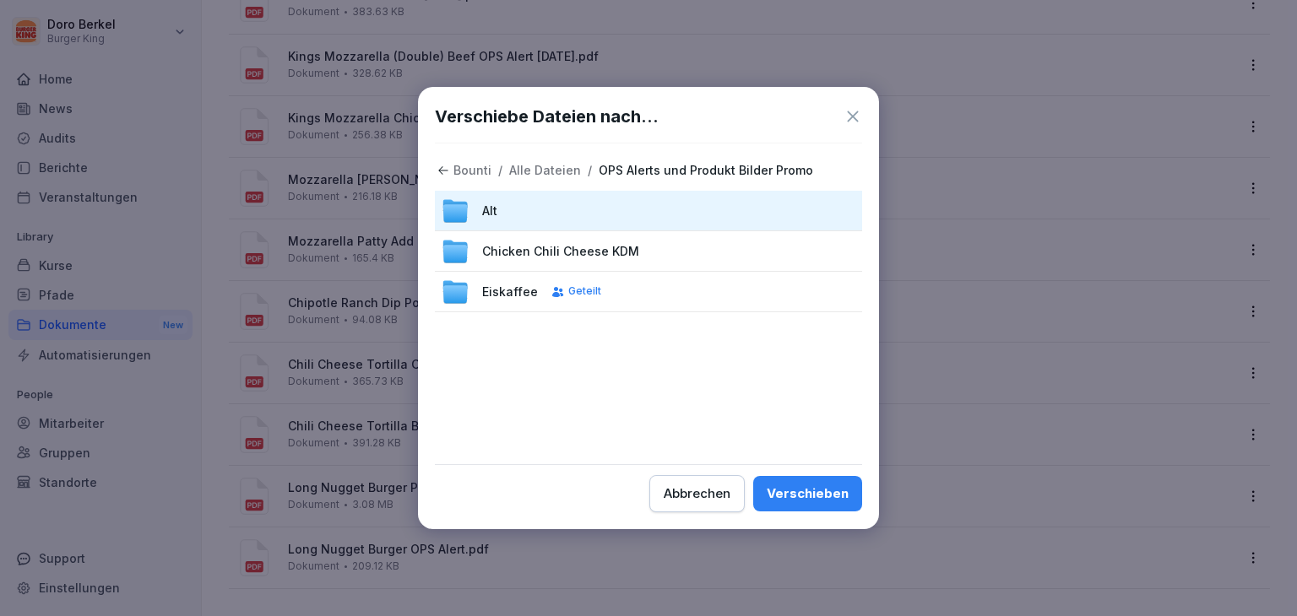
click at [805, 496] on div "Verschieben" at bounding box center [808, 494] width 82 height 19
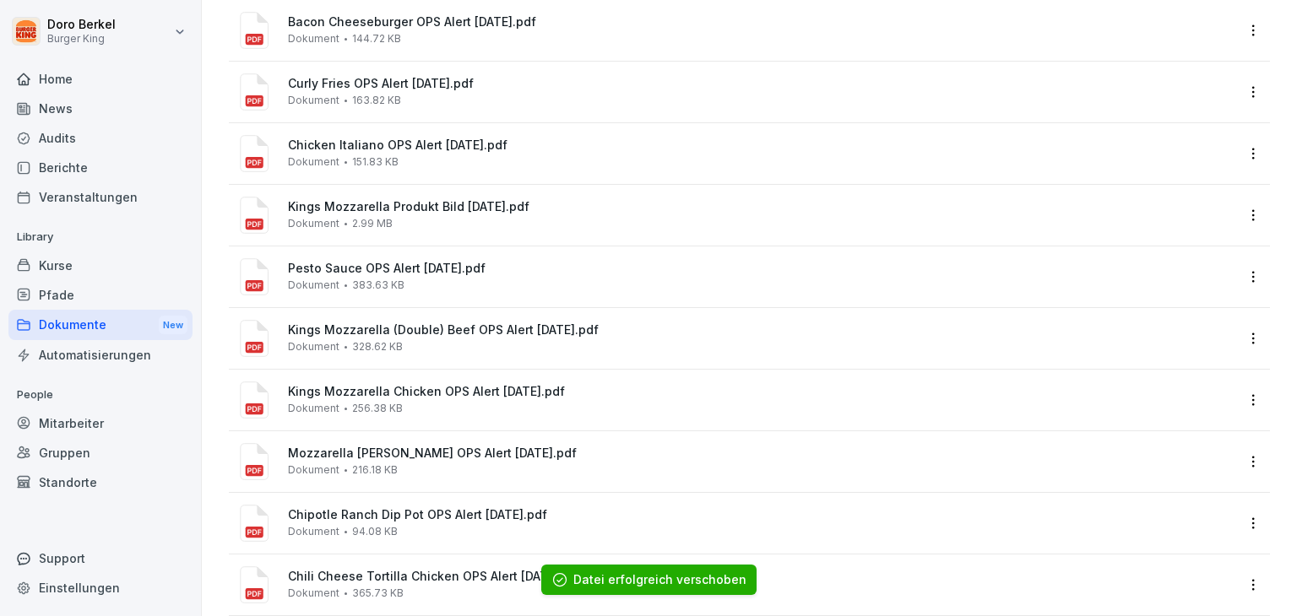
scroll to position [1224, 0]
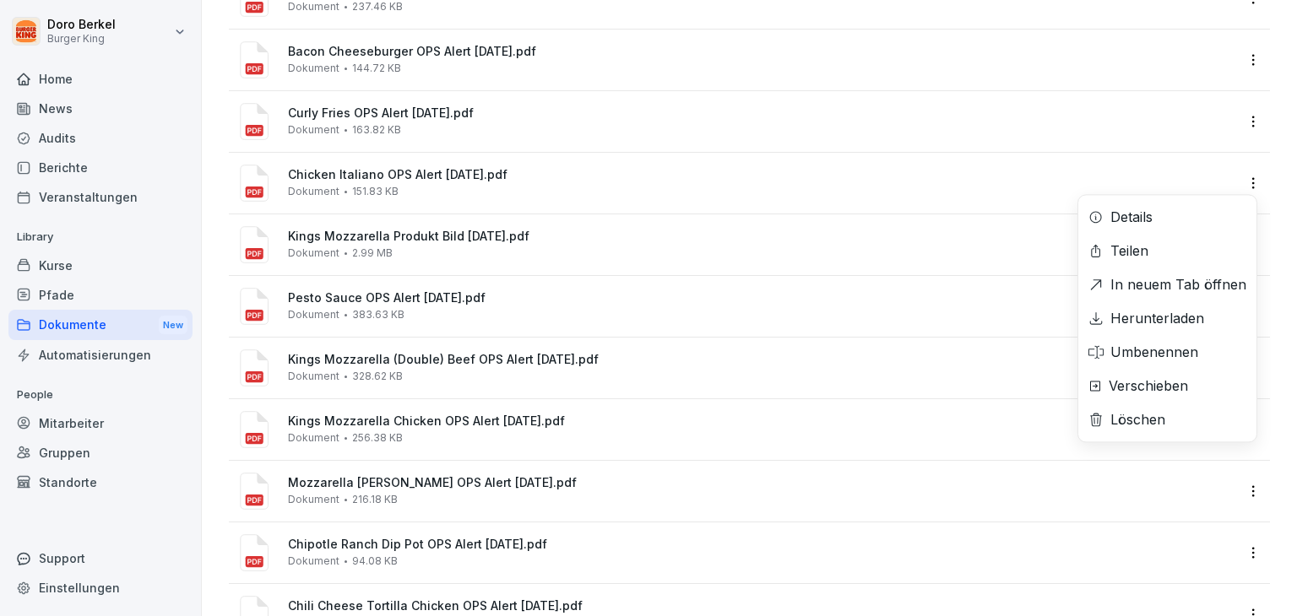
click at [1239, 179] on html "[PERSON_NAME] Burger King Home News Audits Berichte Veranstaltungen Library Kur…" at bounding box center [648, 308] width 1297 height 616
click at [1145, 387] on div "Verschieben" at bounding box center [1148, 386] width 79 height 20
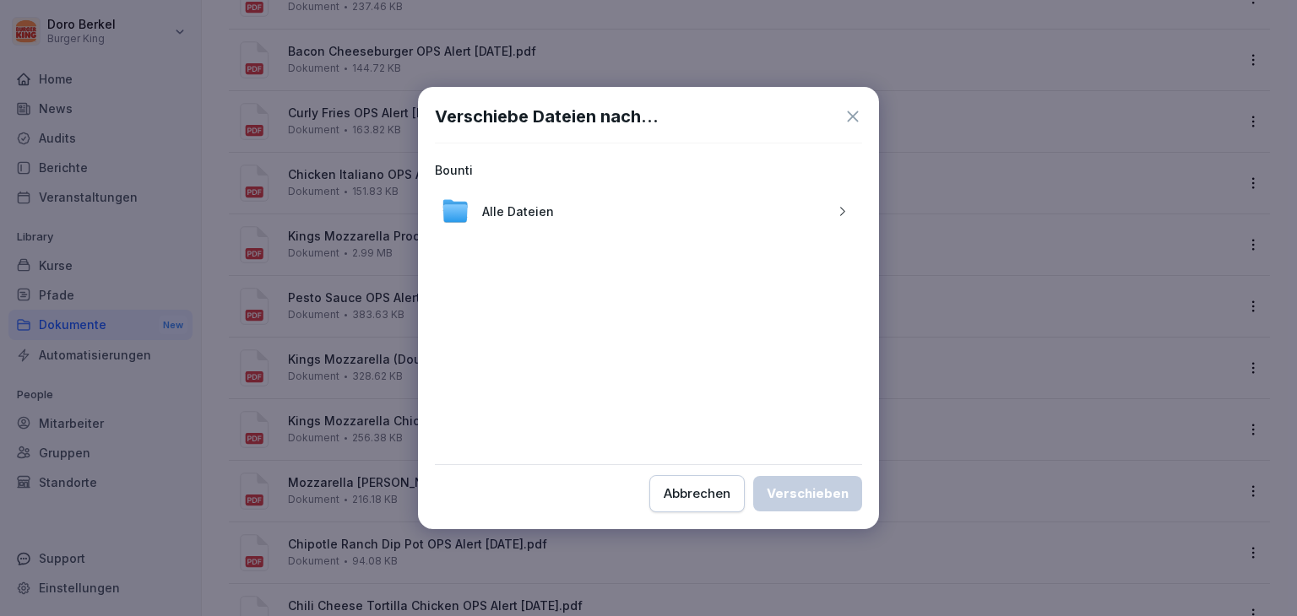
click at [841, 212] on icon "button" at bounding box center [842, 211] width 13 height 13
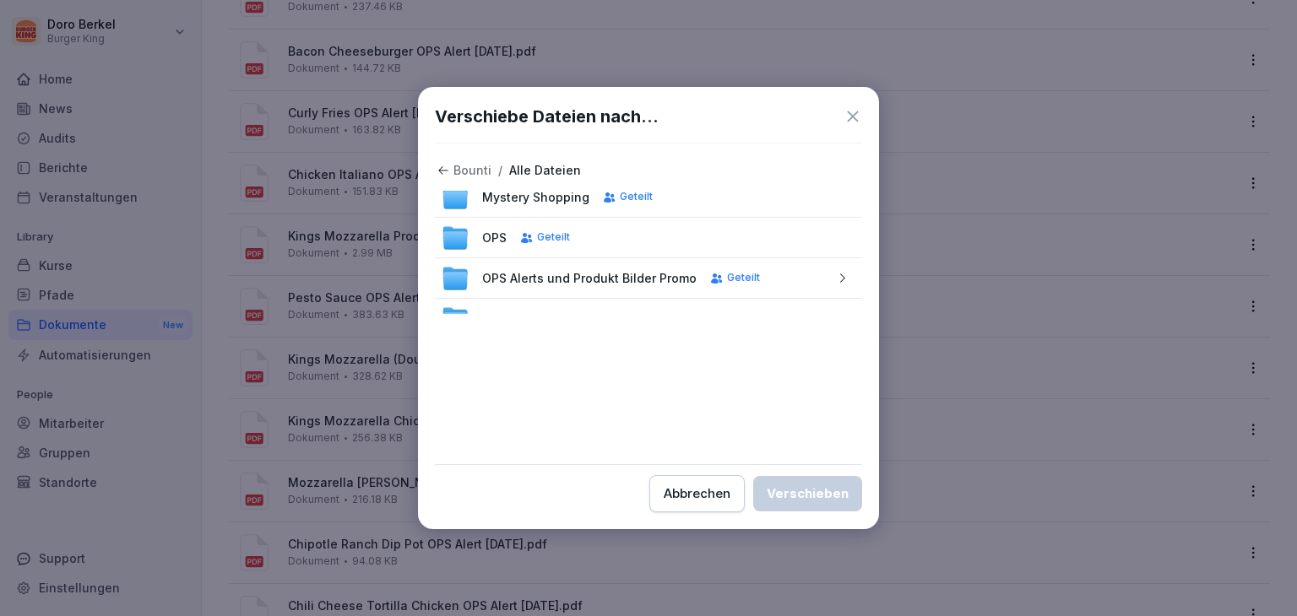
scroll to position [301, 0]
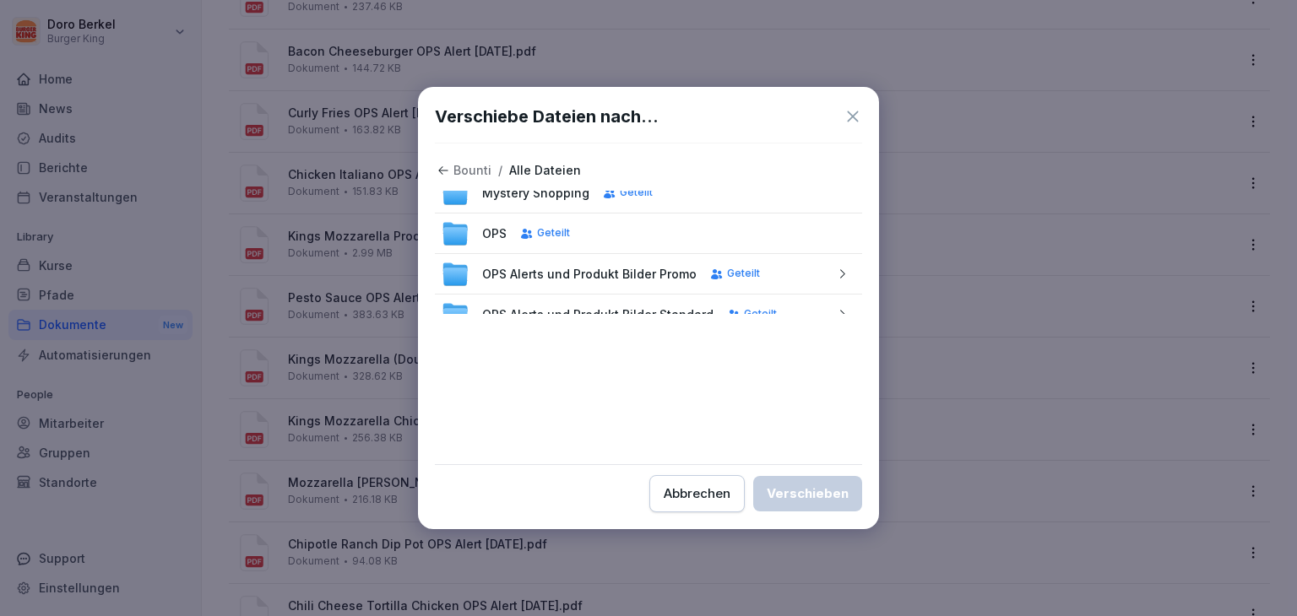
click at [836, 278] on icon "button" at bounding box center [842, 274] width 13 height 13
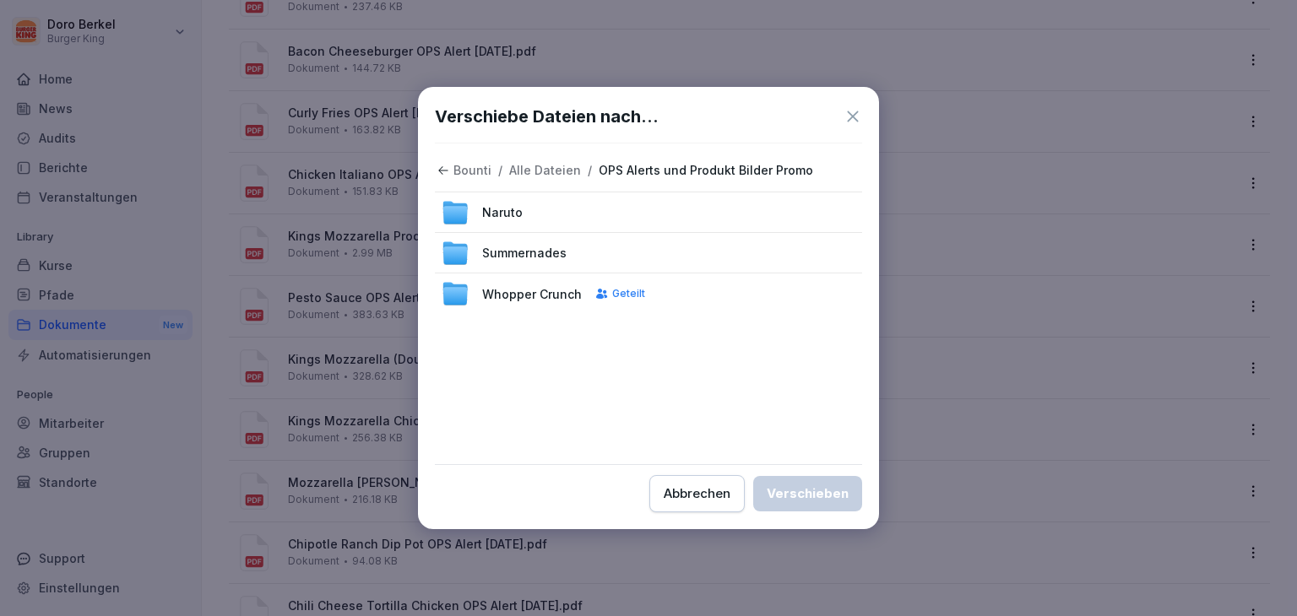
scroll to position [0, 0]
click at [703, 217] on div "Alt" at bounding box center [648, 211] width 427 height 41
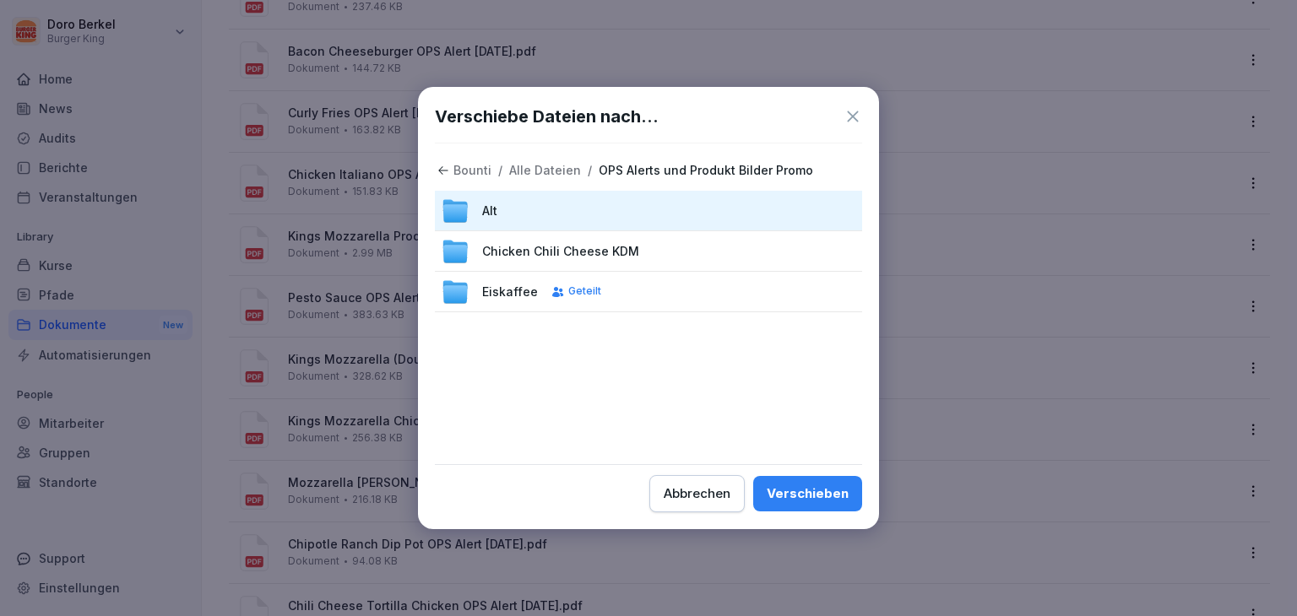
click at [826, 493] on div "Verschieben" at bounding box center [808, 494] width 82 height 19
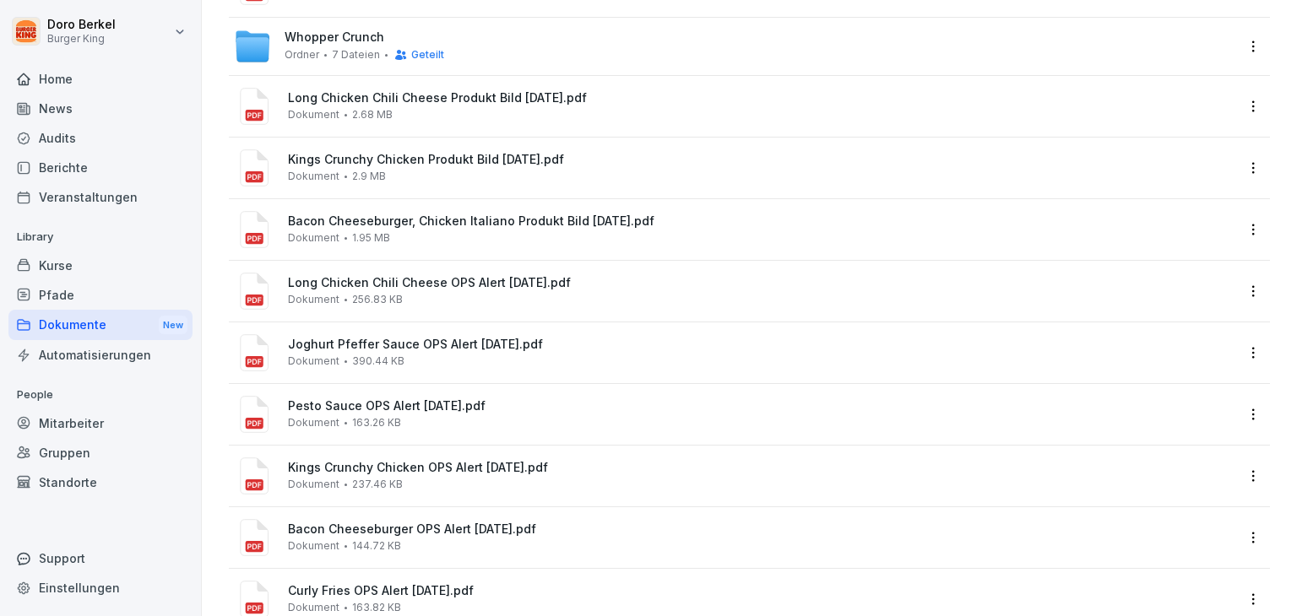
scroll to position [718, 0]
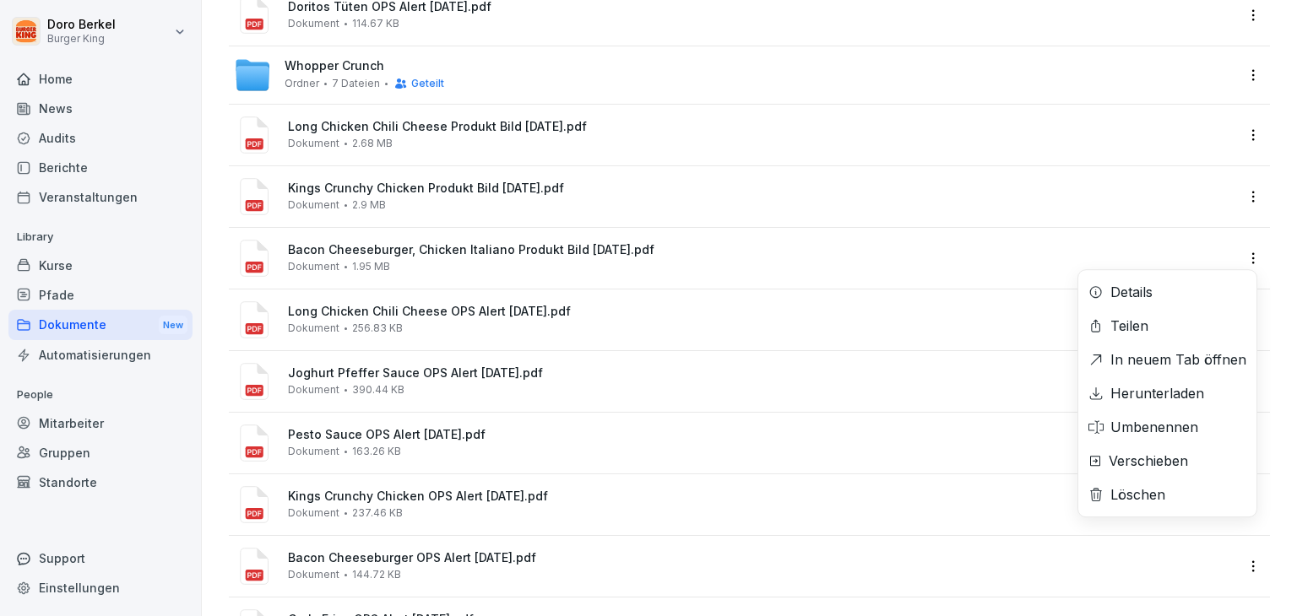
click at [1239, 252] on html "[PERSON_NAME] Burger King Home News Audits Berichte Veranstaltungen Library Kur…" at bounding box center [648, 308] width 1297 height 616
click at [1127, 465] on div "Verschieben" at bounding box center [1148, 461] width 79 height 20
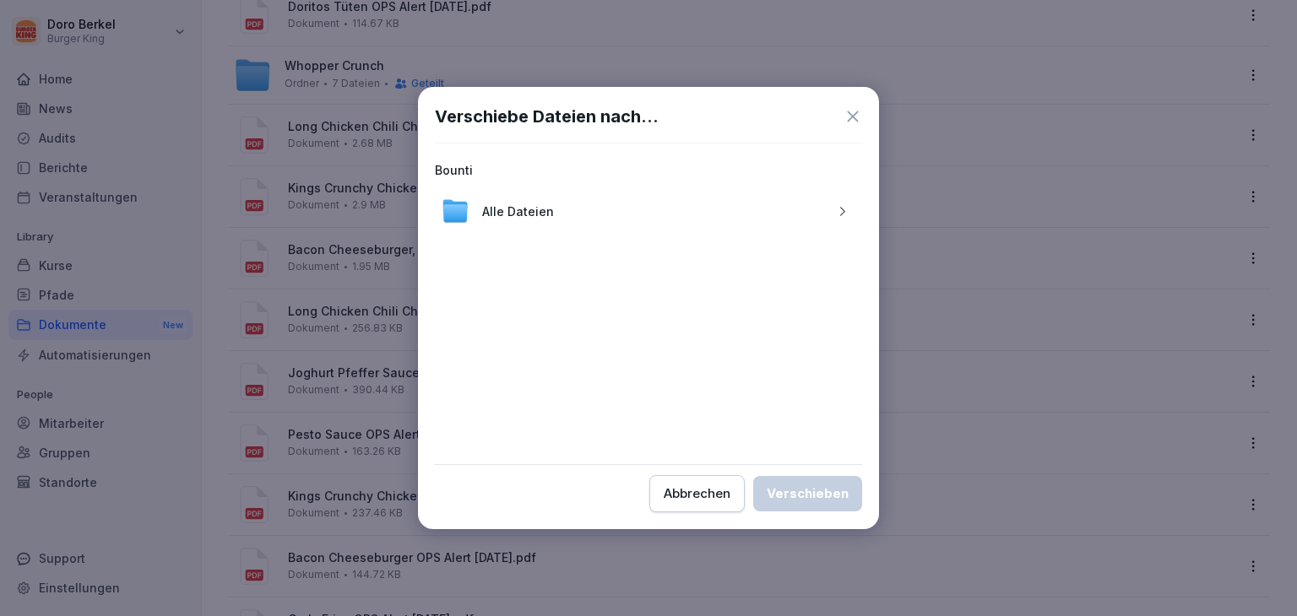
click at [842, 207] on icon "button" at bounding box center [842, 211] width 13 height 13
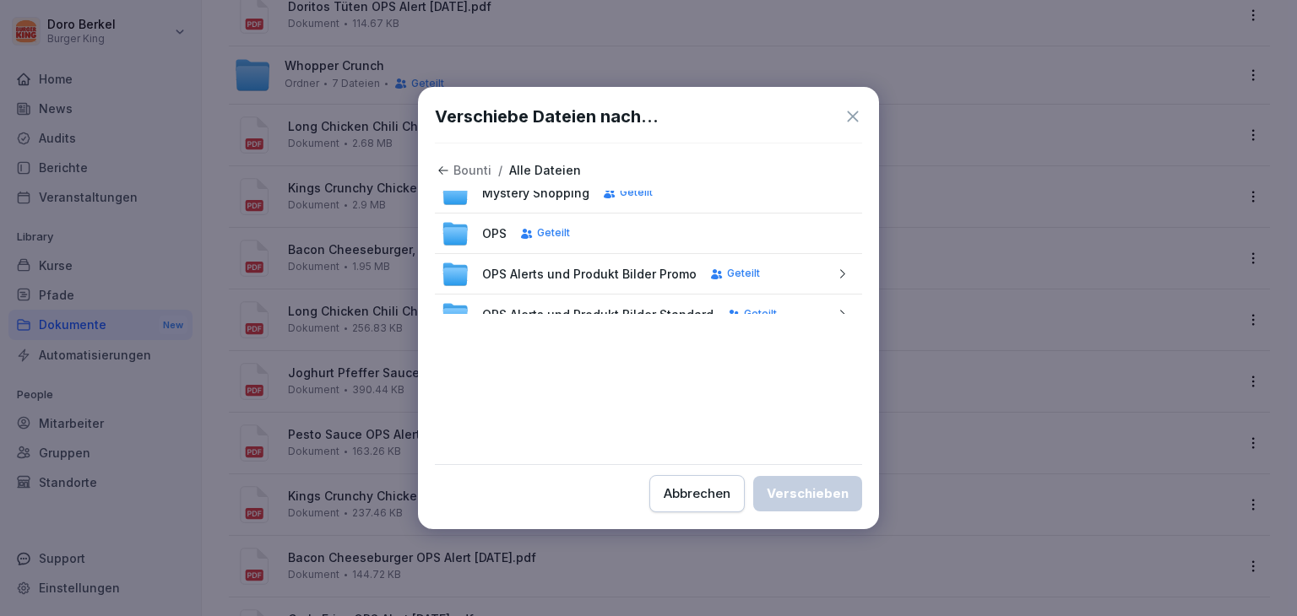
scroll to position [318, 0]
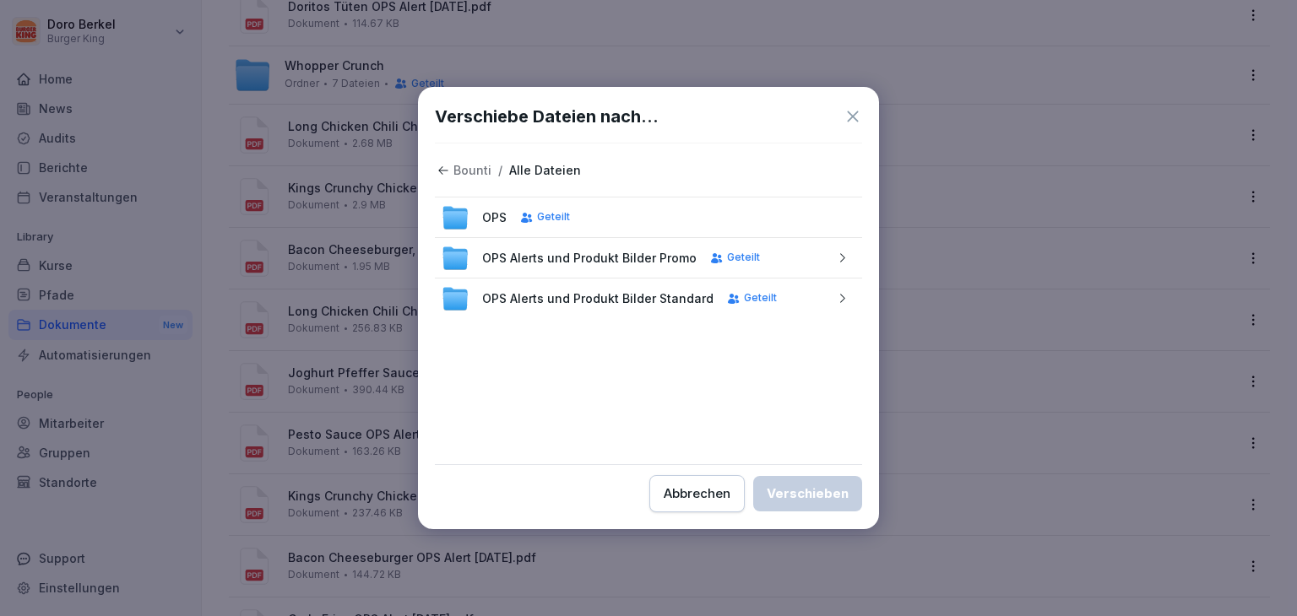
click at [836, 261] on icon "button" at bounding box center [842, 258] width 13 height 13
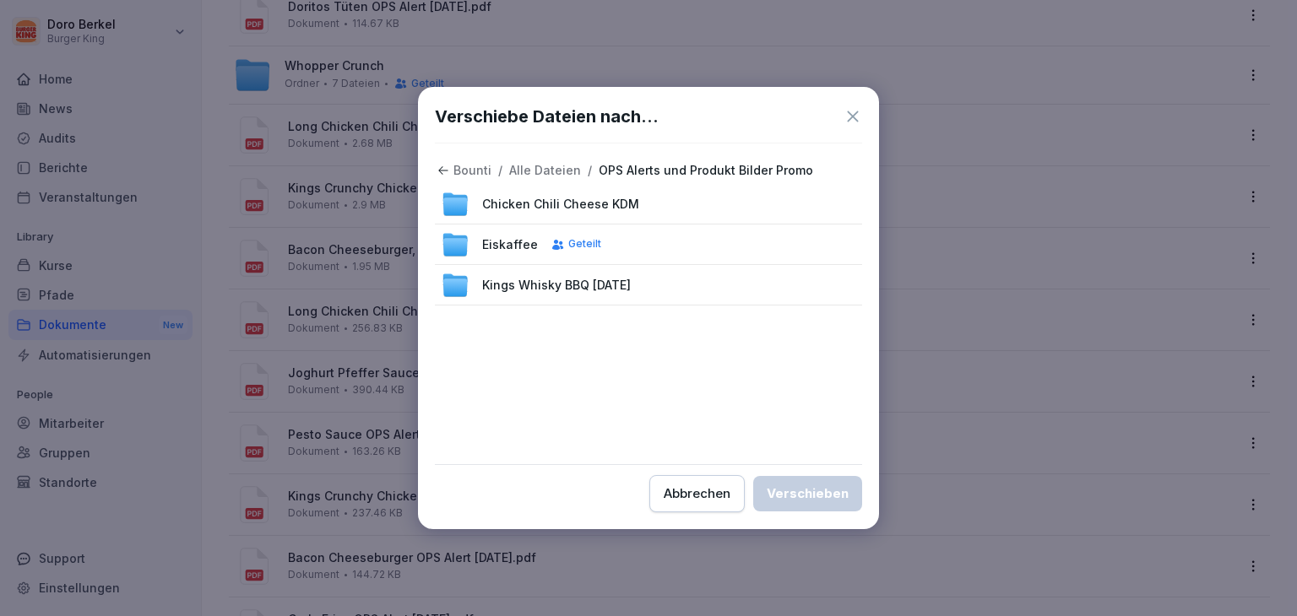
scroll to position [0, 0]
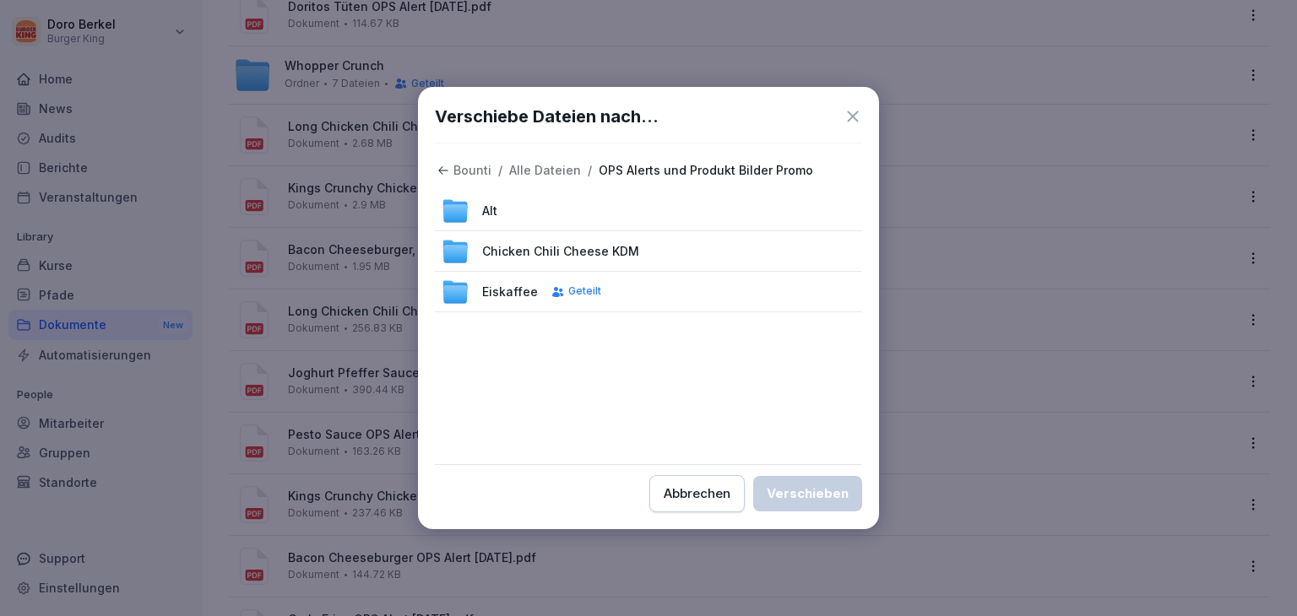
click at [730, 222] on div "Alt" at bounding box center [648, 211] width 427 height 41
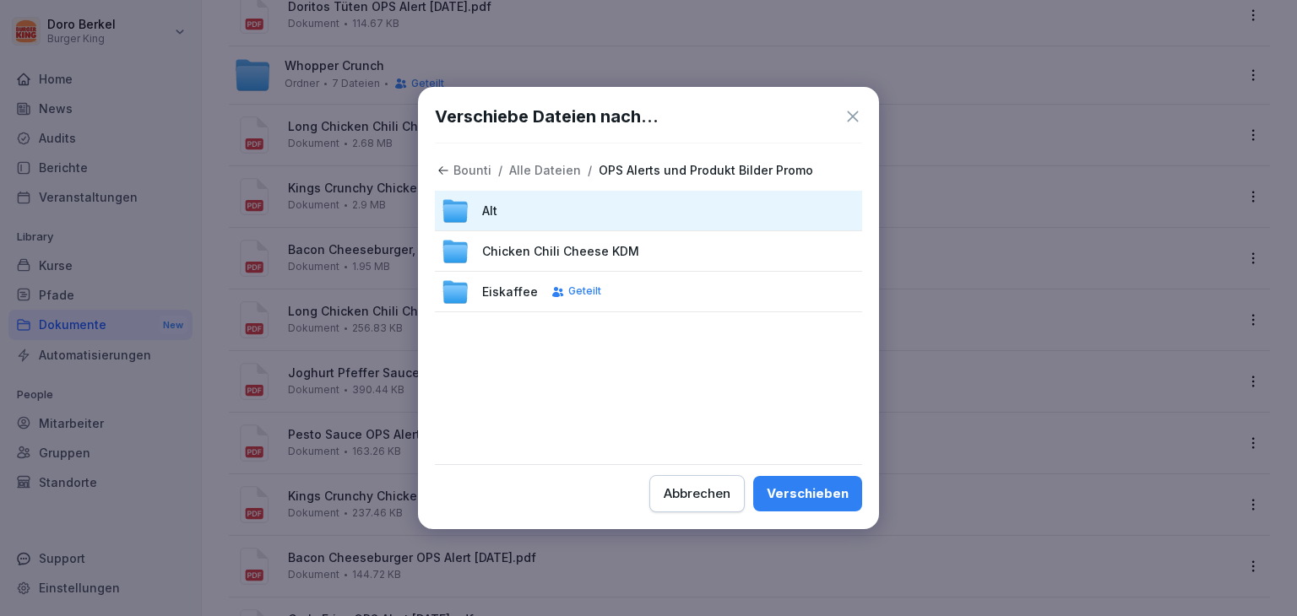
click at [800, 494] on div "Verschieben" at bounding box center [808, 494] width 82 height 19
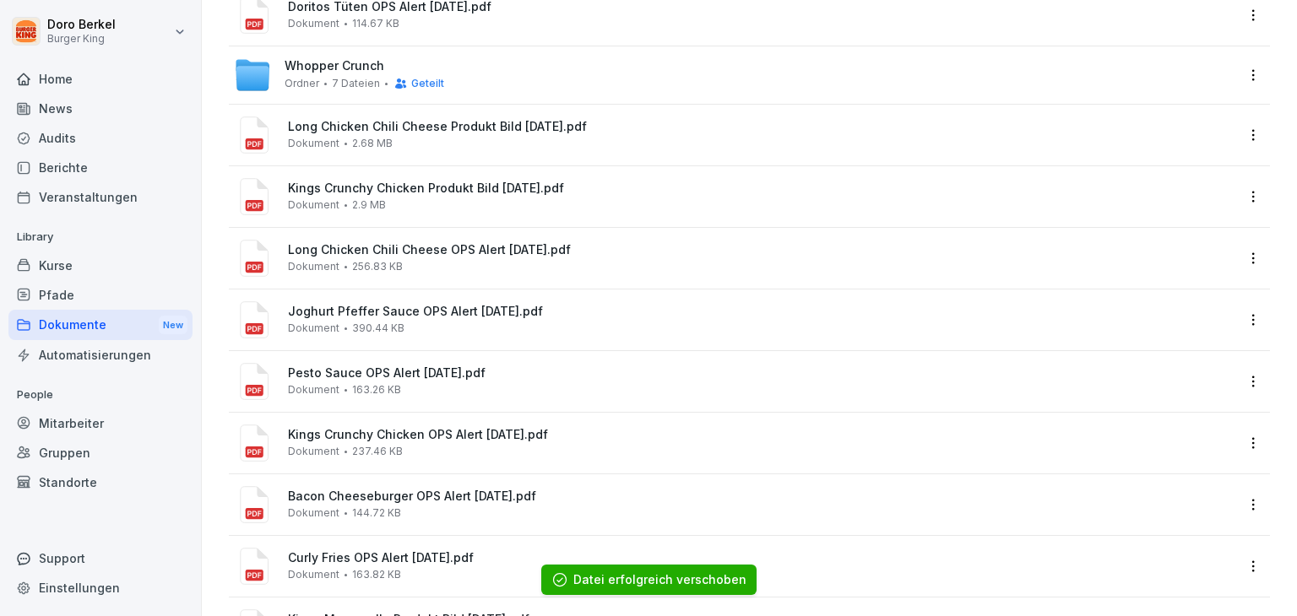
scroll to position [633, 0]
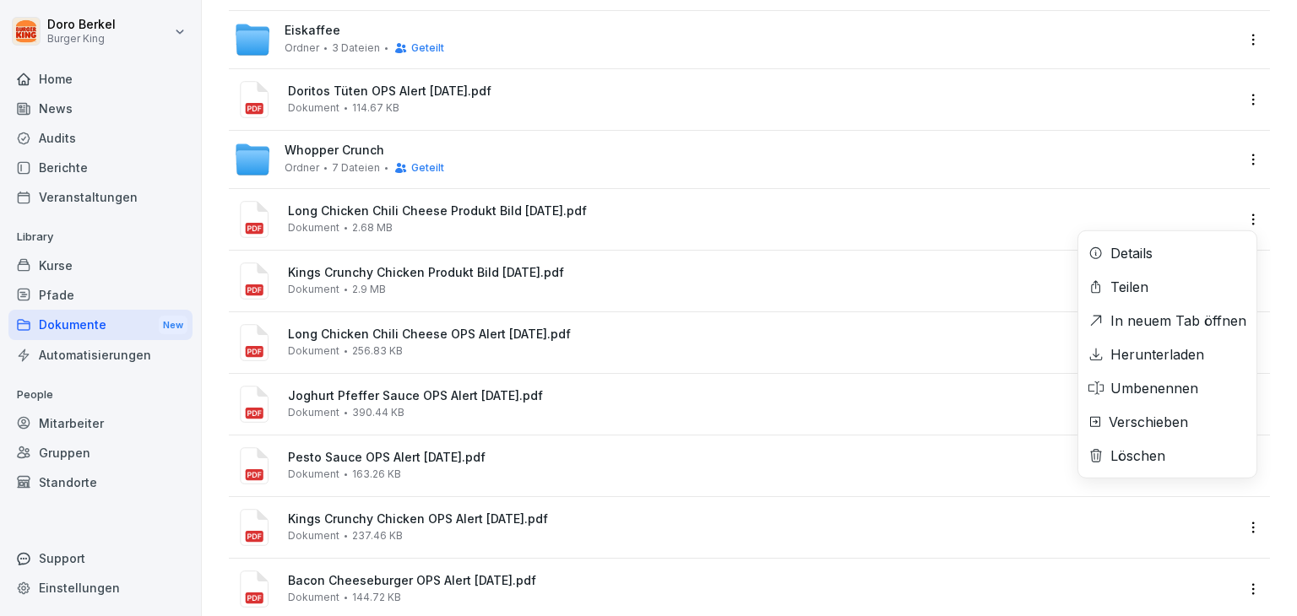
click at [1243, 219] on html "[PERSON_NAME] Burger King Home News Audits Berichte Veranstaltungen Library Kur…" at bounding box center [648, 308] width 1297 height 616
click at [1143, 416] on div "Verschieben" at bounding box center [1148, 422] width 79 height 20
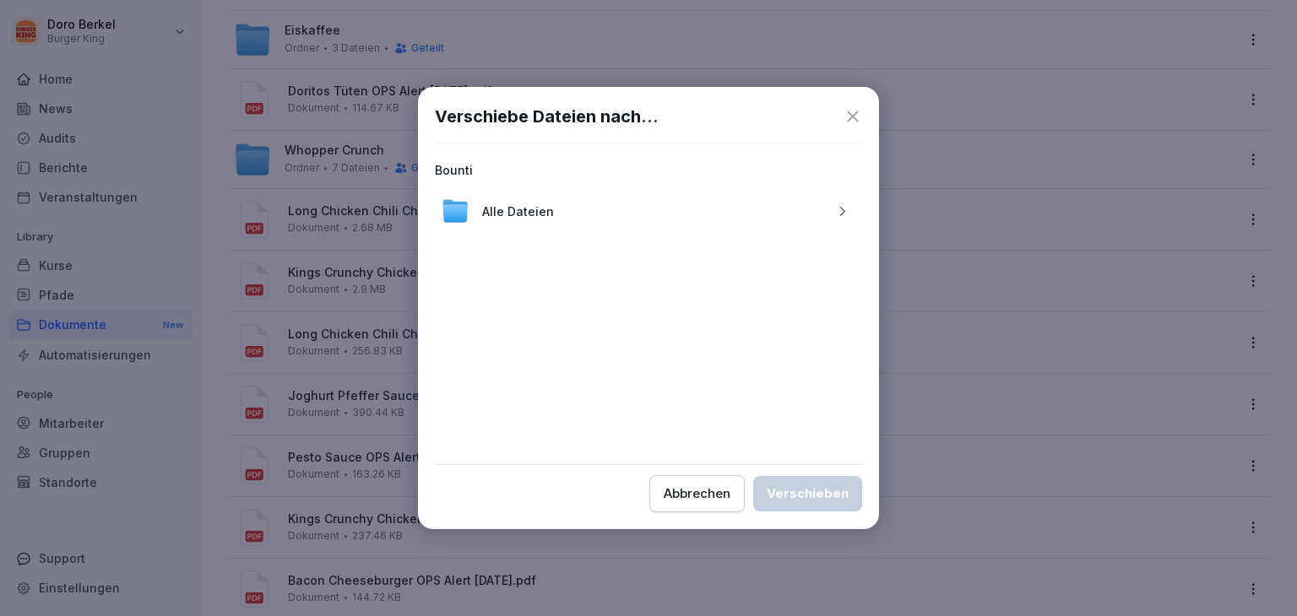
click at [841, 211] on icon "button" at bounding box center [842, 211] width 13 height 13
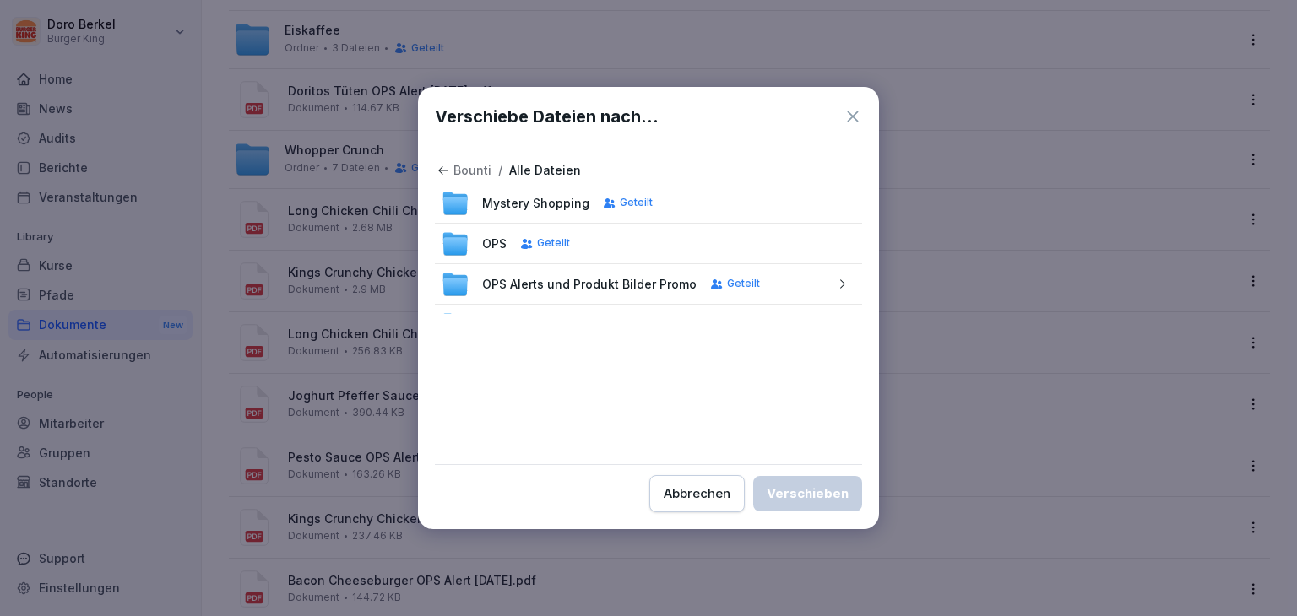
scroll to position [337, 0]
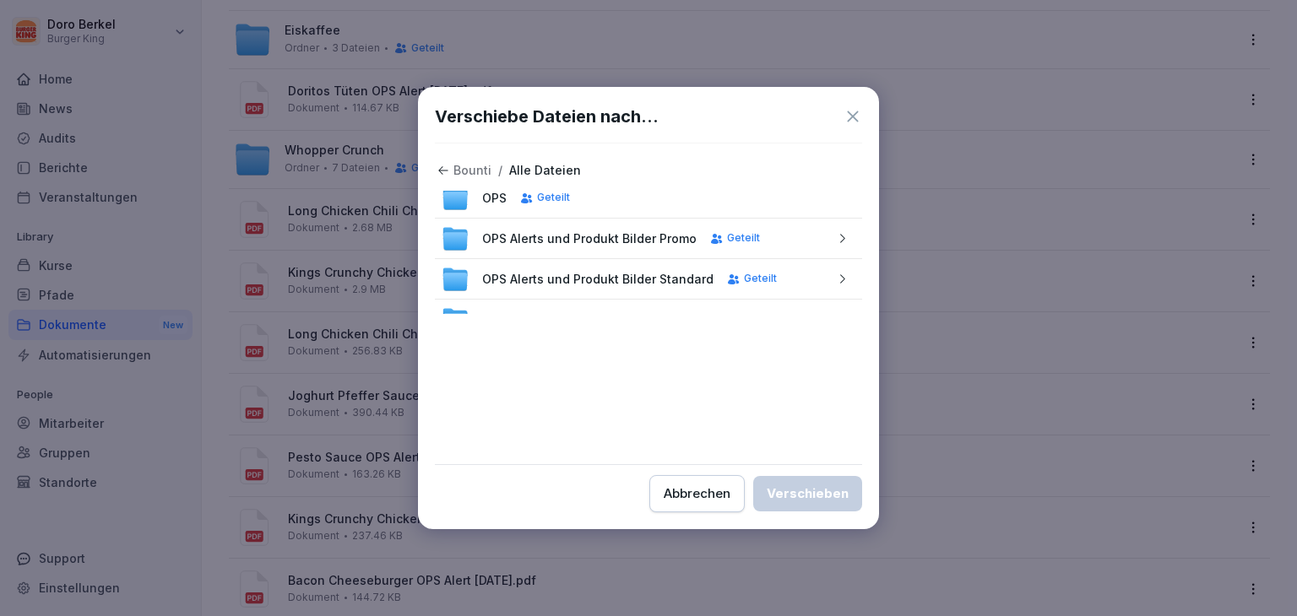
click at [836, 241] on icon "button" at bounding box center [842, 238] width 13 height 13
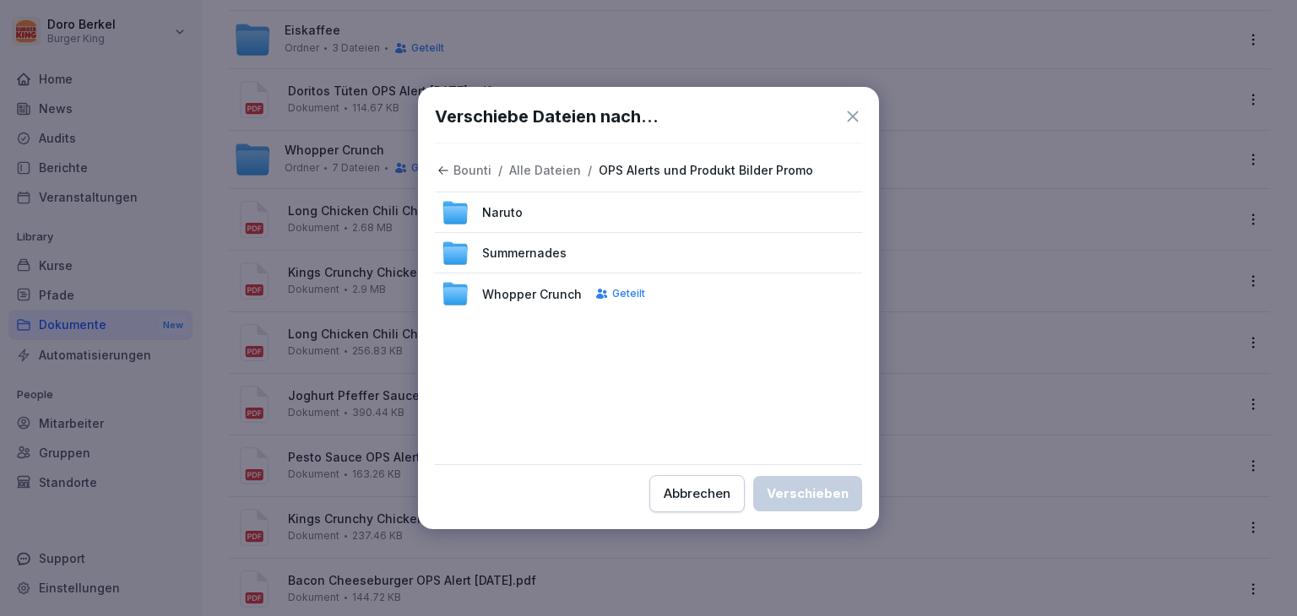
scroll to position [0, 0]
click at [773, 217] on div "Alt" at bounding box center [648, 211] width 427 height 41
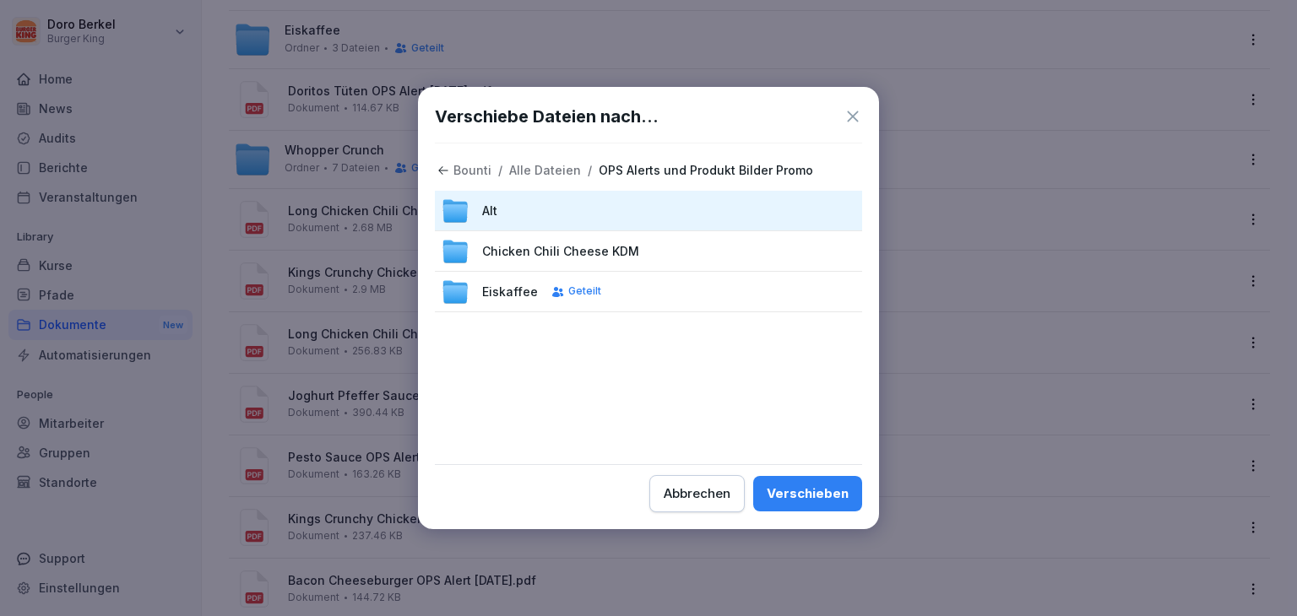
click at [831, 490] on div "Verschieben" at bounding box center [808, 494] width 82 height 19
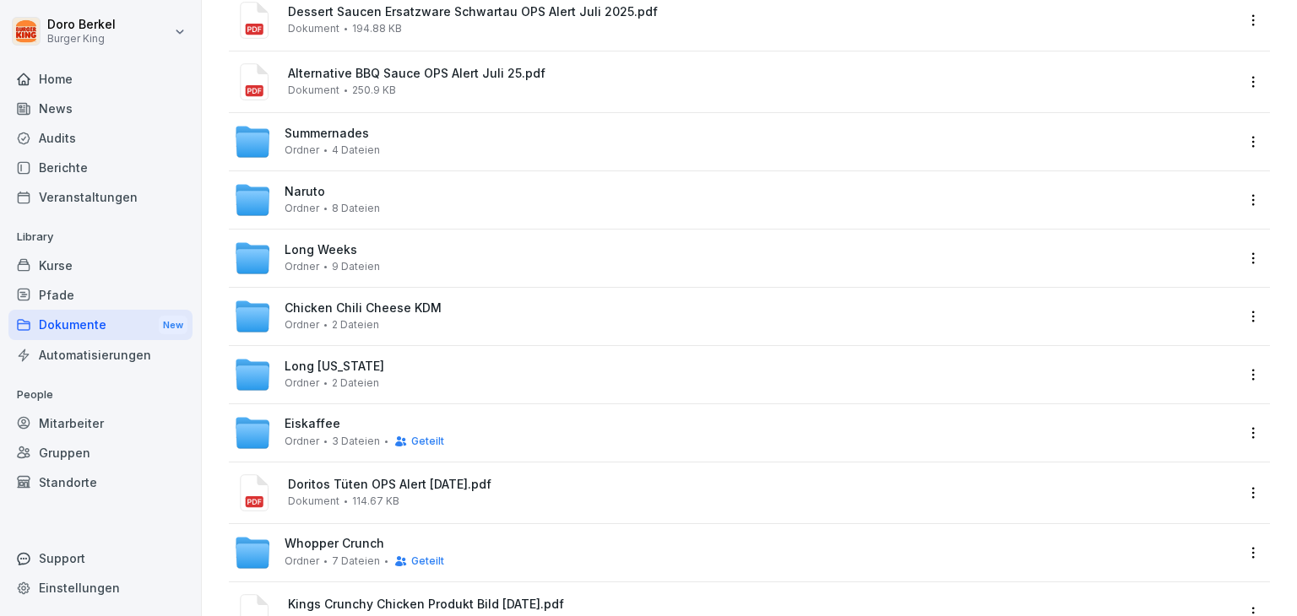
scroll to position [211, 0]
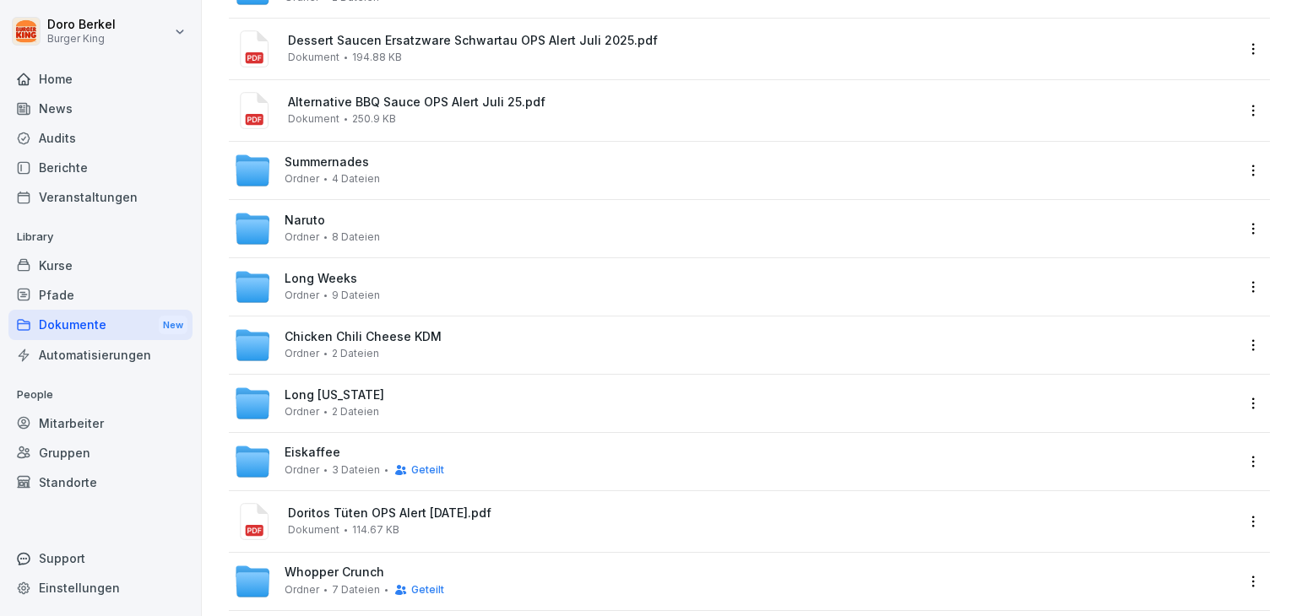
click at [1236, 226] on html "[PERSON_NAME] Burger King Home News Audits Berichte Veranstaltungen Library Kur…" at bounding box center [648, 308] width 1297 height 616
click at [1148, 334] on div "Verschieben" at bounding box center [1158, 330] width 79 height 20
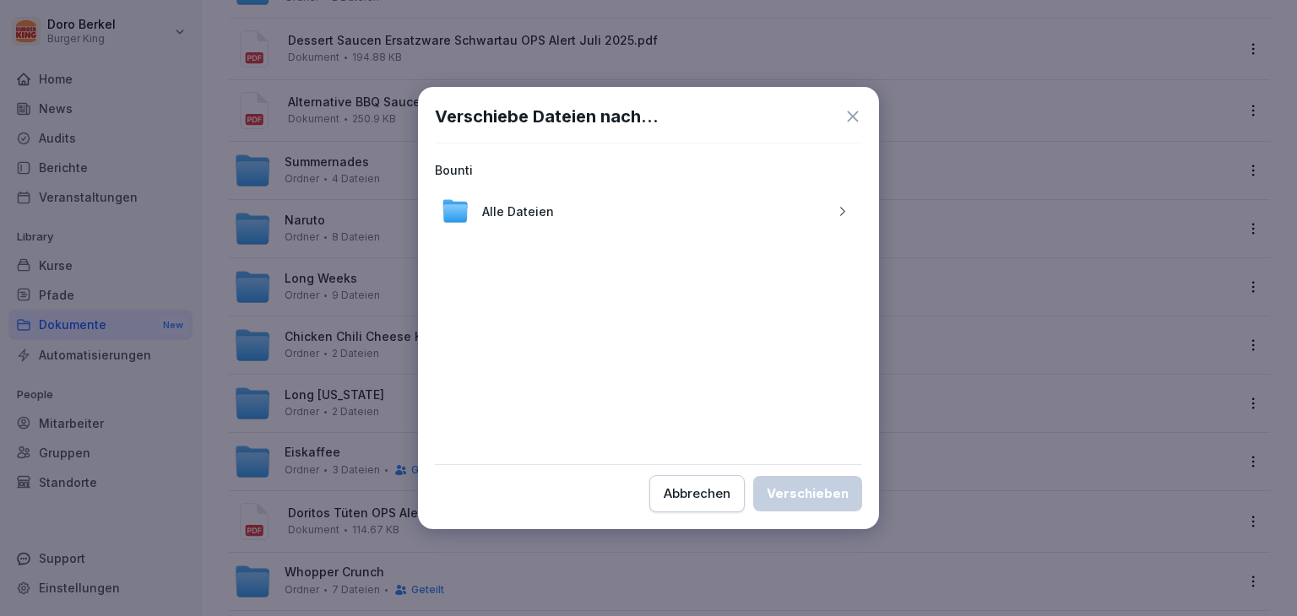
click at [850, 205] on div "button" at bounding box center [841, 211] width 27 height 13
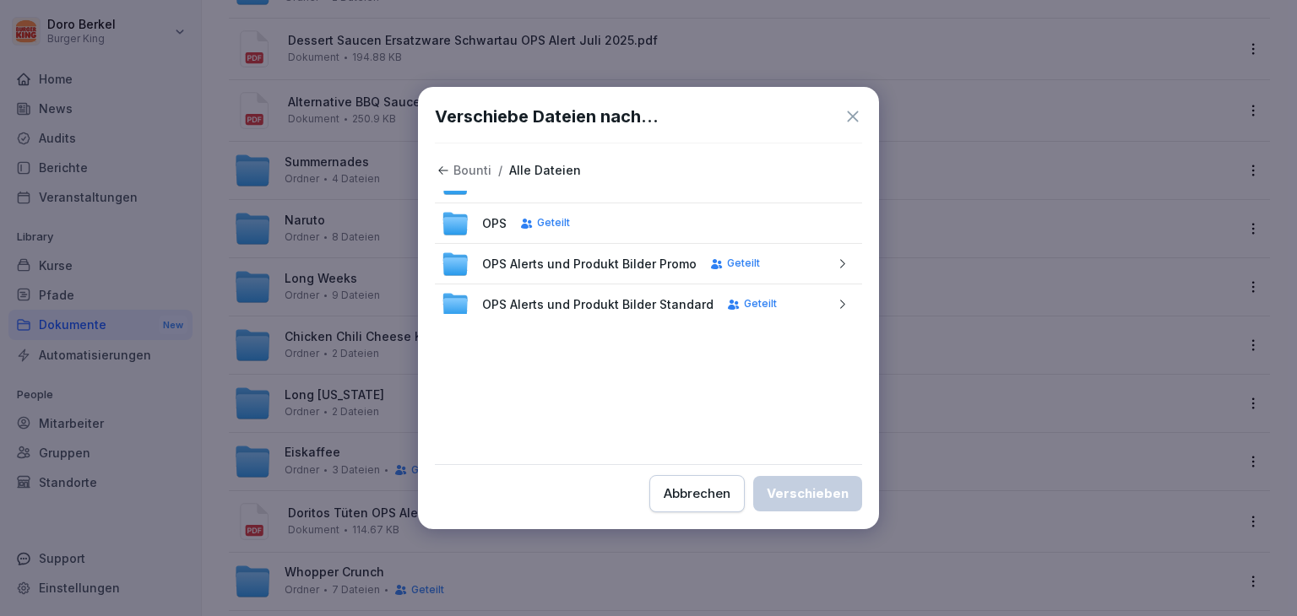
scroll to position [337, 0]
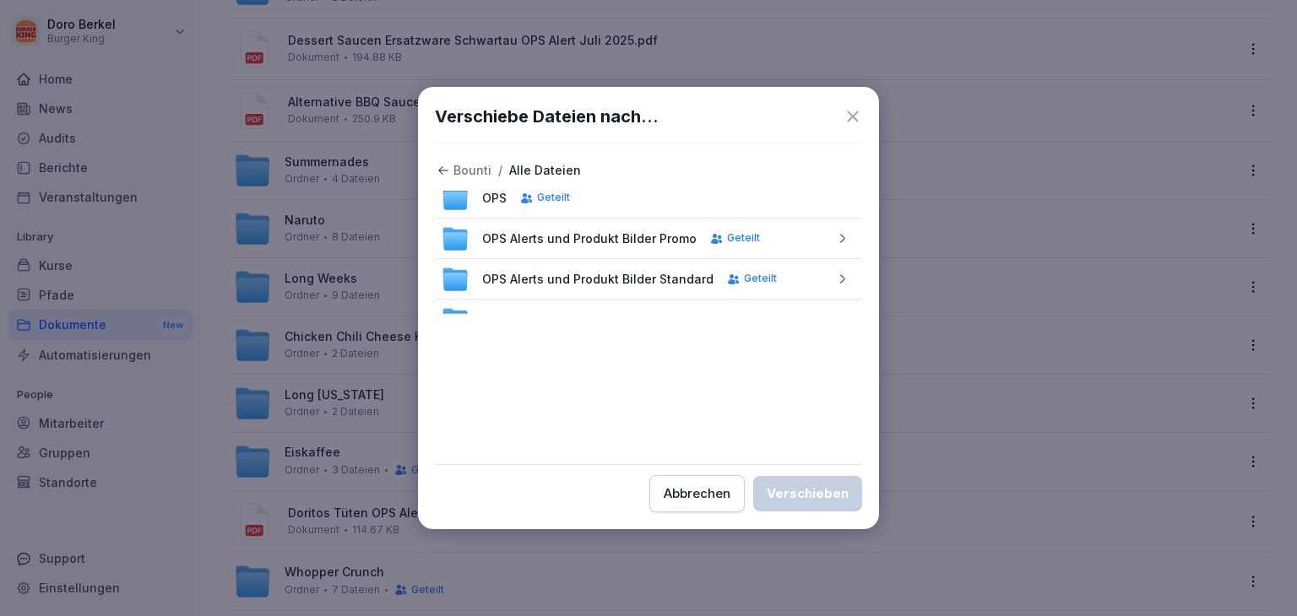
click at [836, 234] on icon "button" at bounding box center [842, 238] width 13 height 13
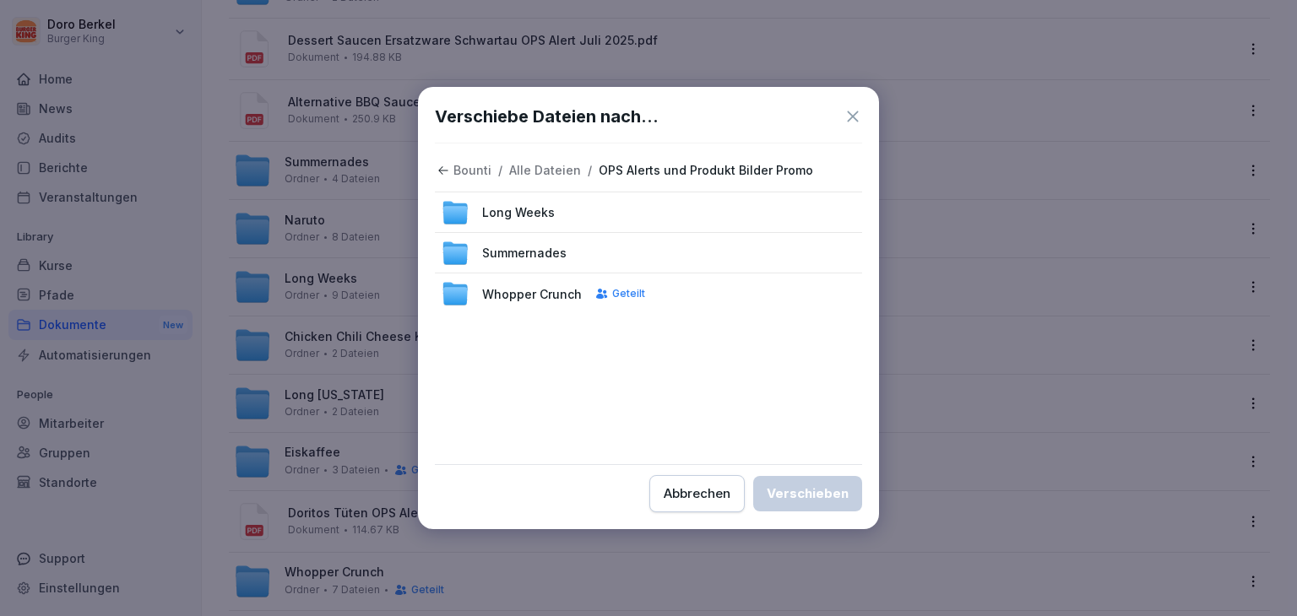
scroll to position [201, 0]
drag, startPoint x: 848, startPoint y: 284, endPoint x: 851, endPoint y: 191, distance: 92.9
click at [851, 191] on div "Alt Chicken Chili Cheese KDM Eiskaffee Geteilt Kings Whisky BBQ [DATE] Long [US…" at bounding box center [648, 252] width 427 height 123
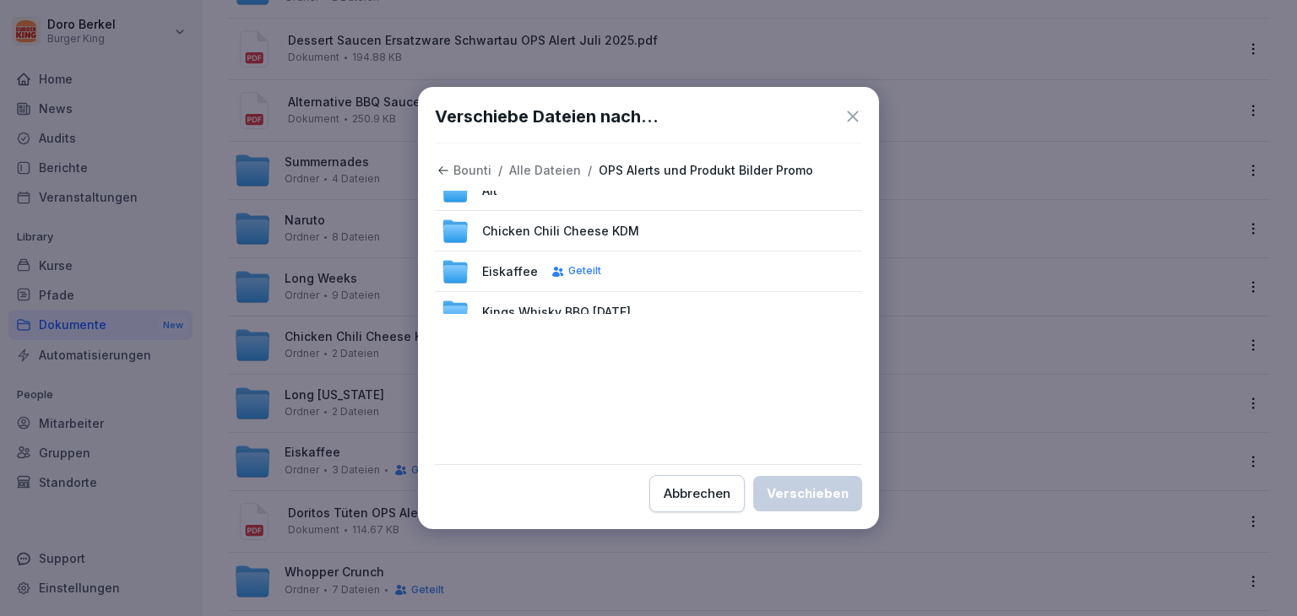
scroll to position [0, 0]
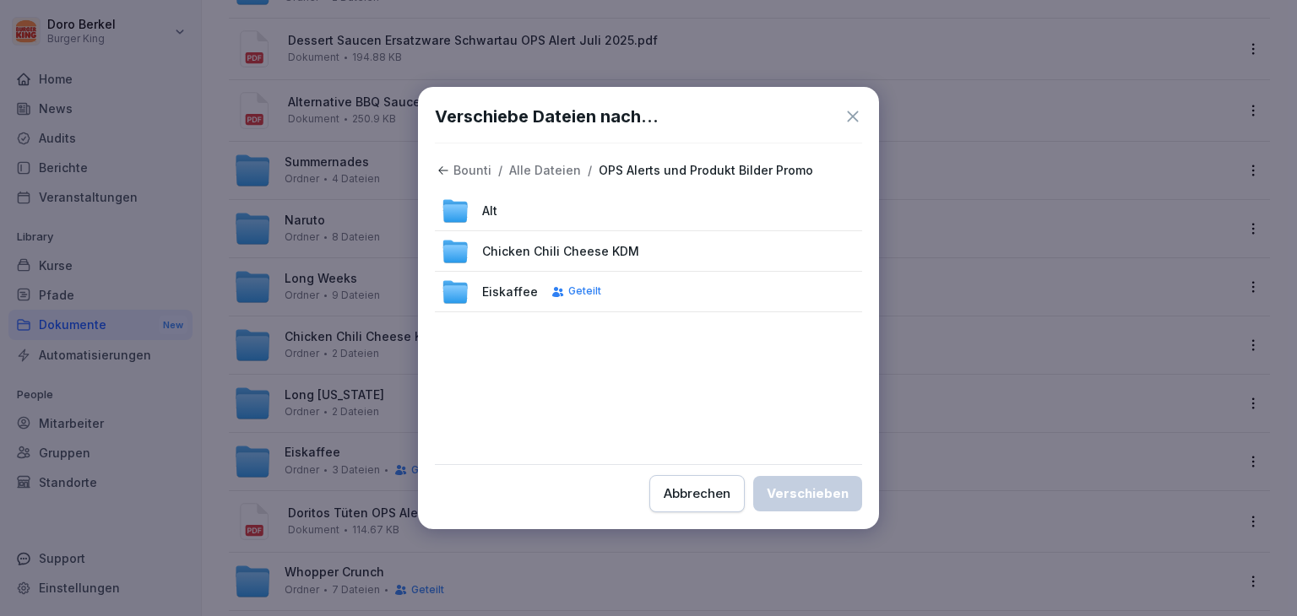
click at [756, 210] on div "Alt" at bounding box center [648, 211] width 427 height 41
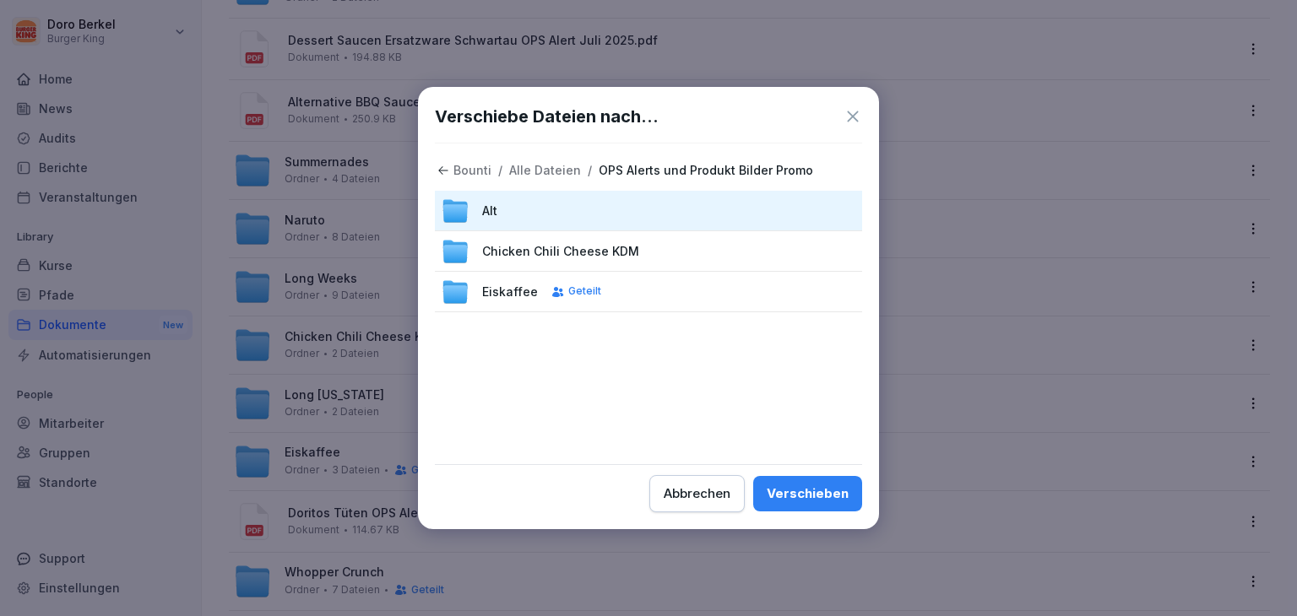
click at [830, 506] on button "Verschieben" at bounding box center [807, 493] width 109 height 35
